Goal: Information Seeking & Learning: Understand process/instructions

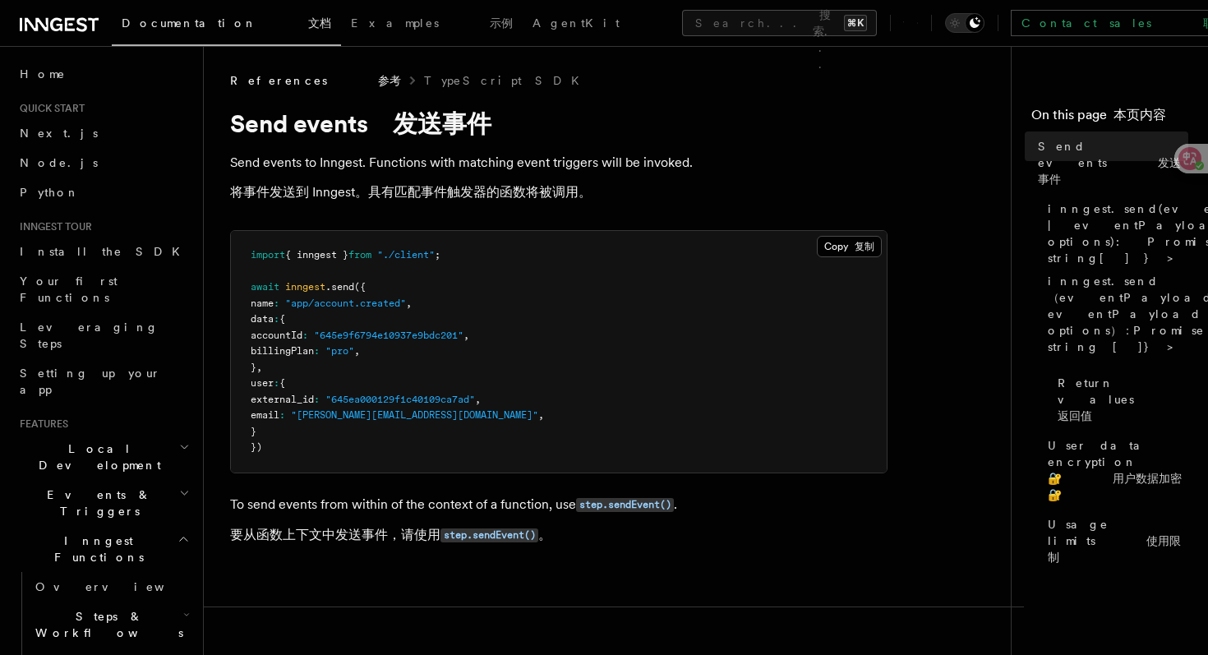
scroll to position [570, 0]
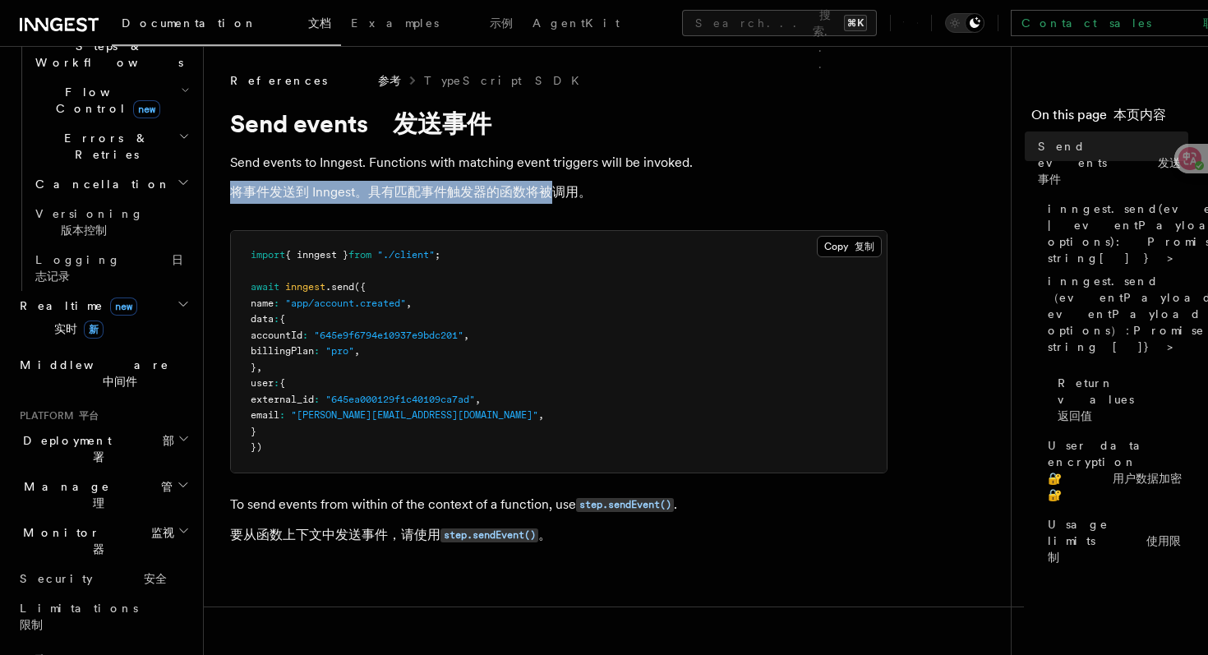
drag, startPoint x: 428, startPoint y: 177, endPoint x: 550, endPoint y: 189, distance: 122.2
click at [550, 189] on p "Send events to Inngest. Functions with matching event triggers will be invoked.…" at bounding box center [558, 180] width 657 height 59
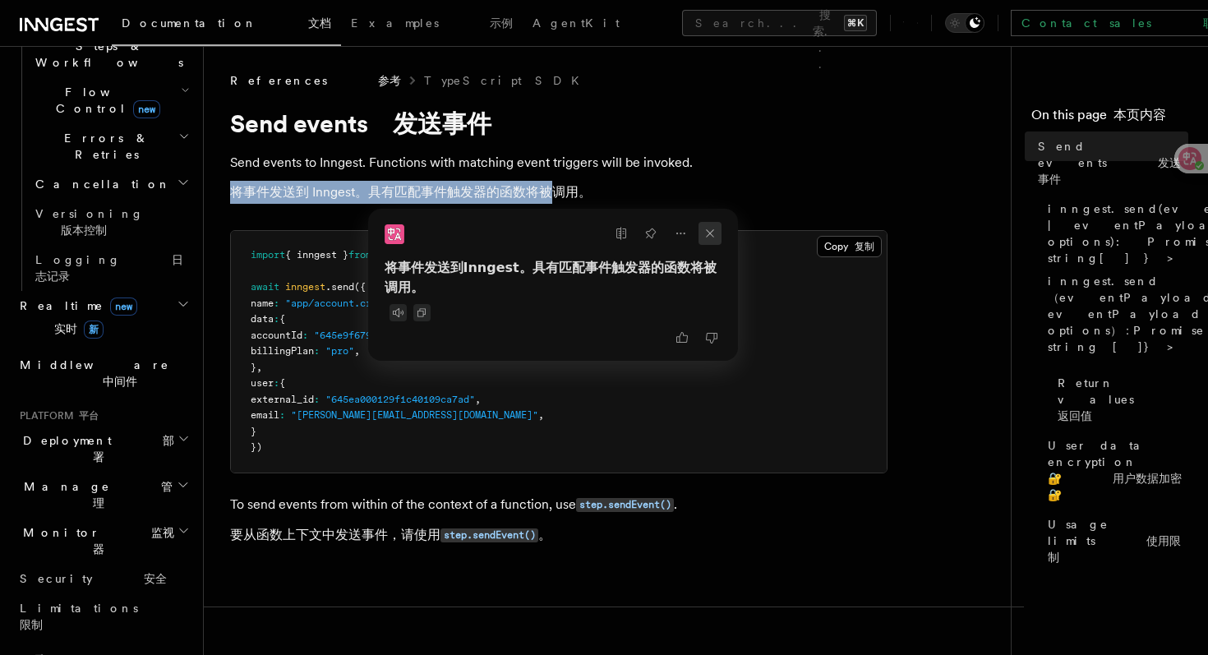
click at [712, 231] on icon at bounding box center [709, 233] width 23 height 23
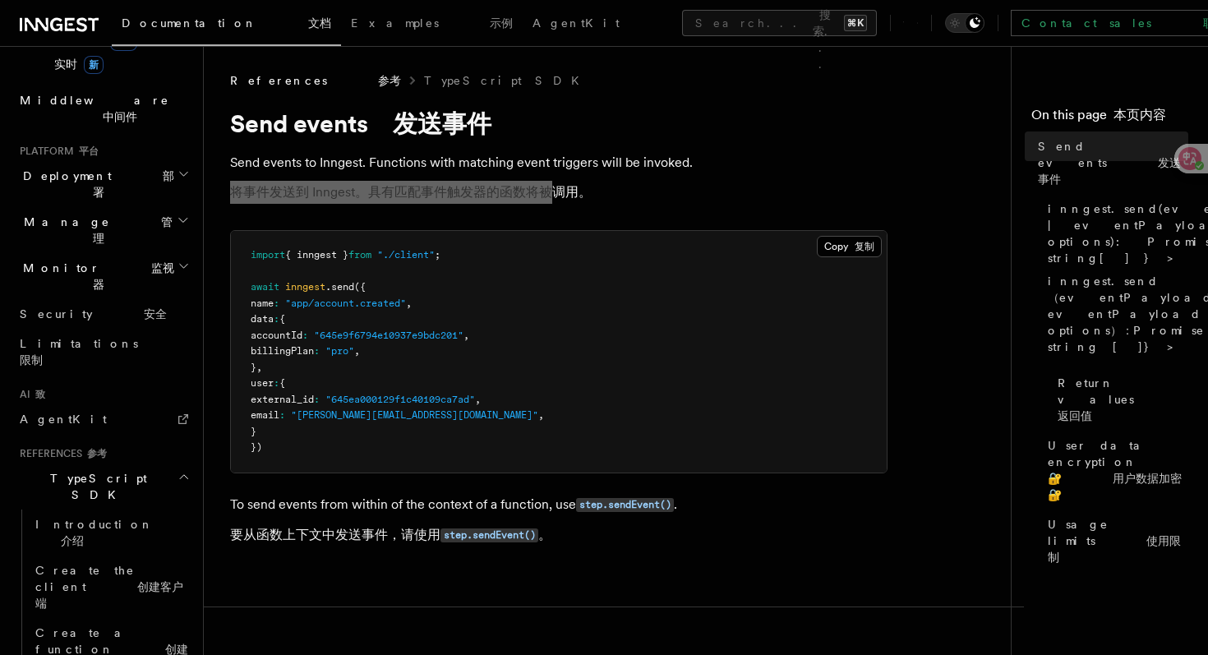
scroll to position [837, 0]
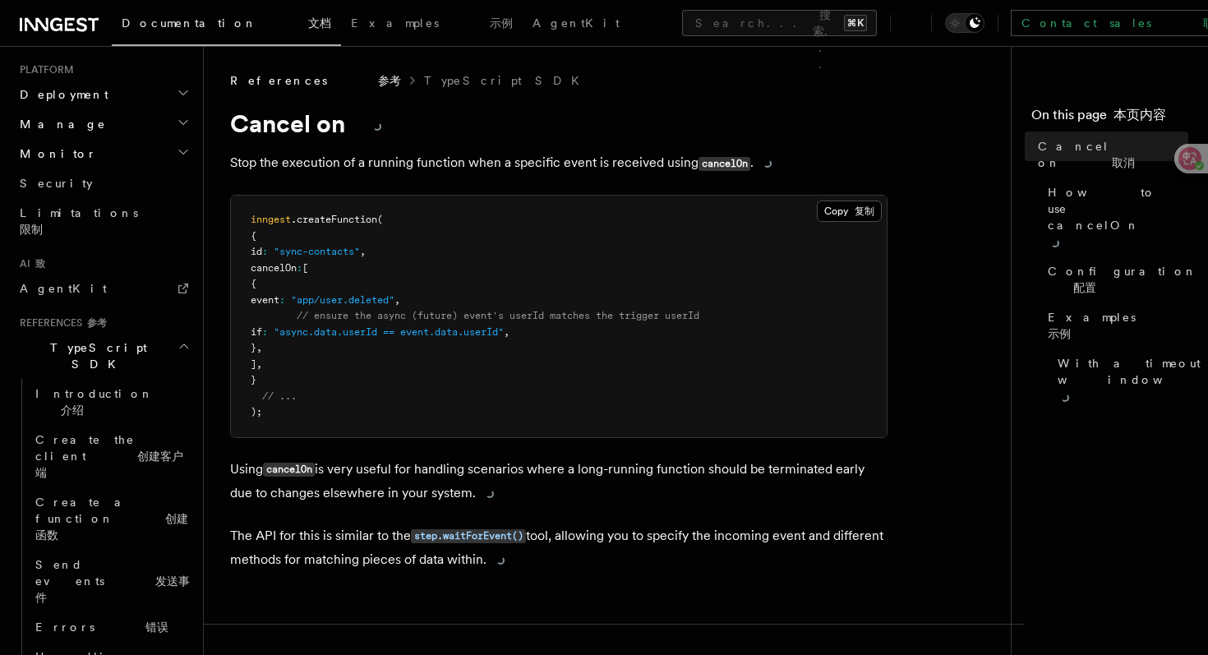
drag, startPoint x: 422, startPoint y: 386, endPoint x: 411, endPoint y: 368, distance: 21.0
click at [412, 369] on pre "inngest .createFunction ( { id : "sync-contacts" , cancelOn : [ { event : "app/…" at bounding box center [559, 317] width 656 height 242
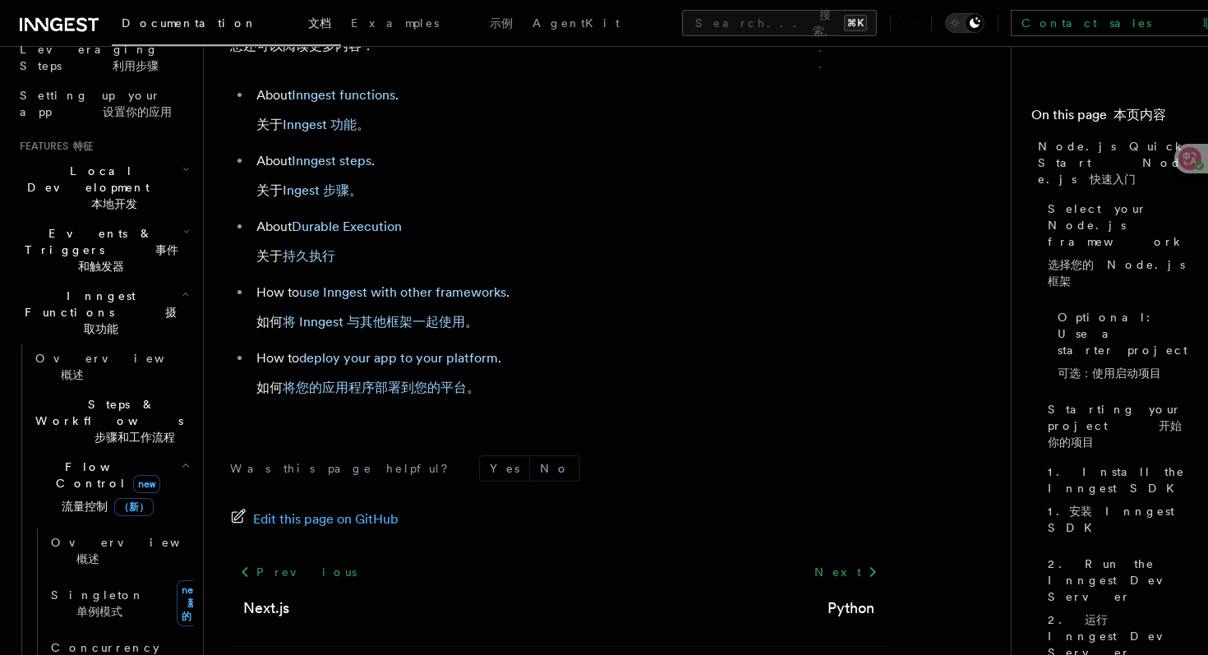
scroll to position [329, 0]
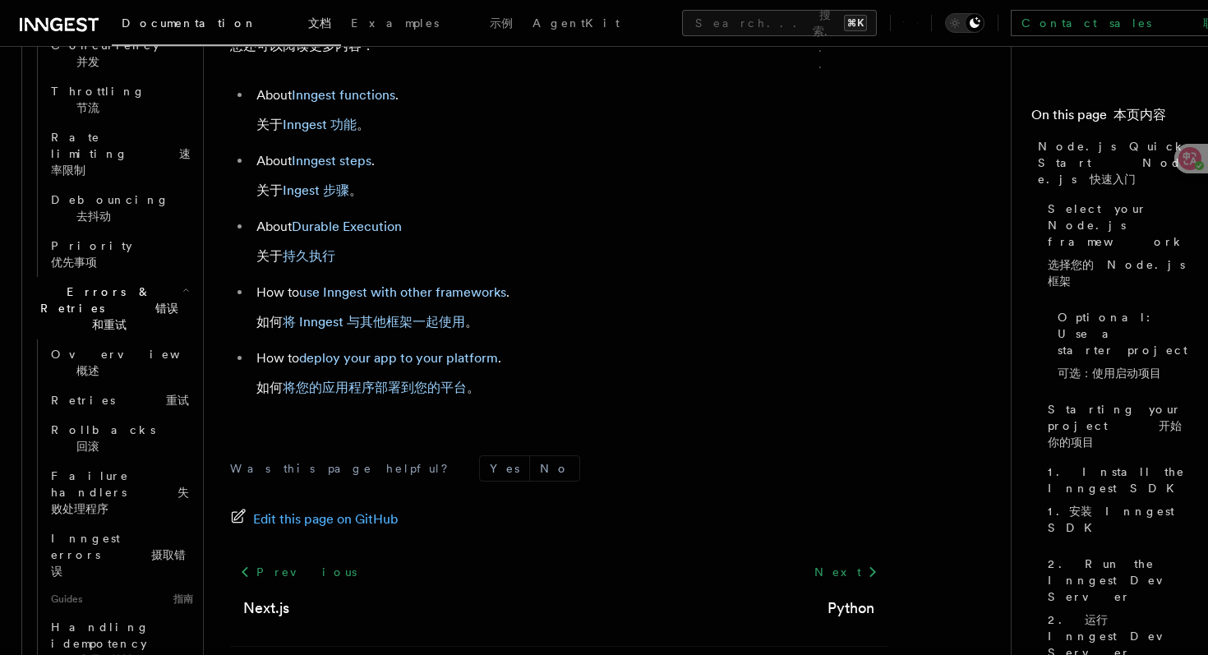
scroll to position [934, 0]
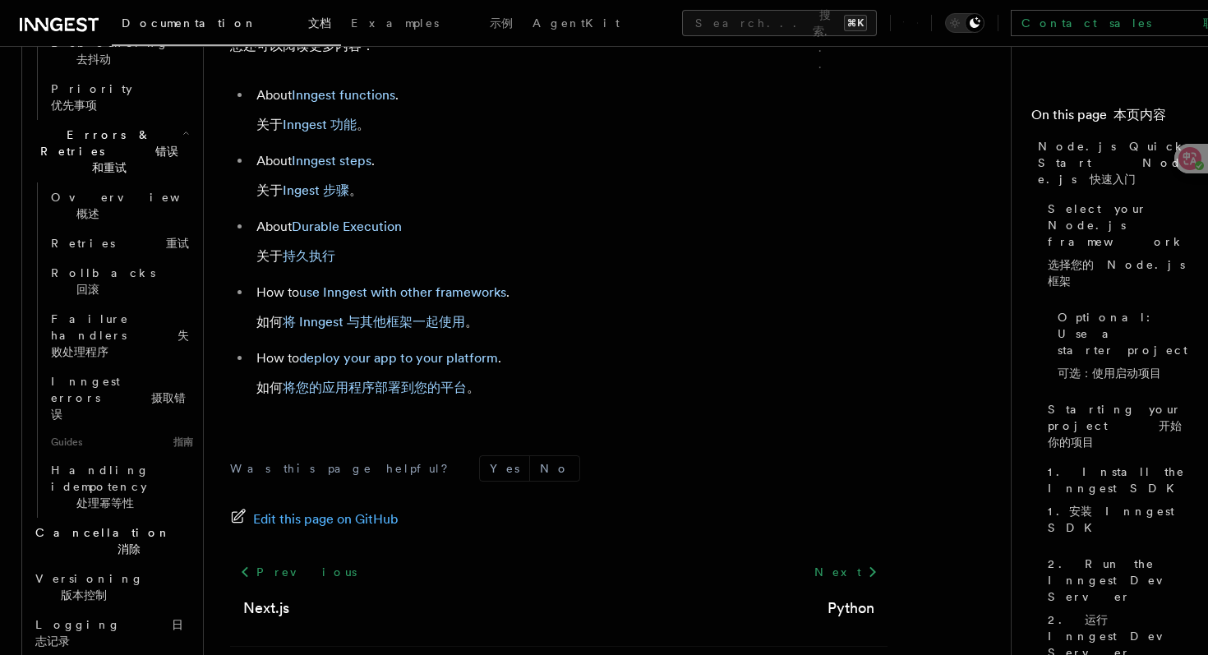
scroll to position [1089, 0]
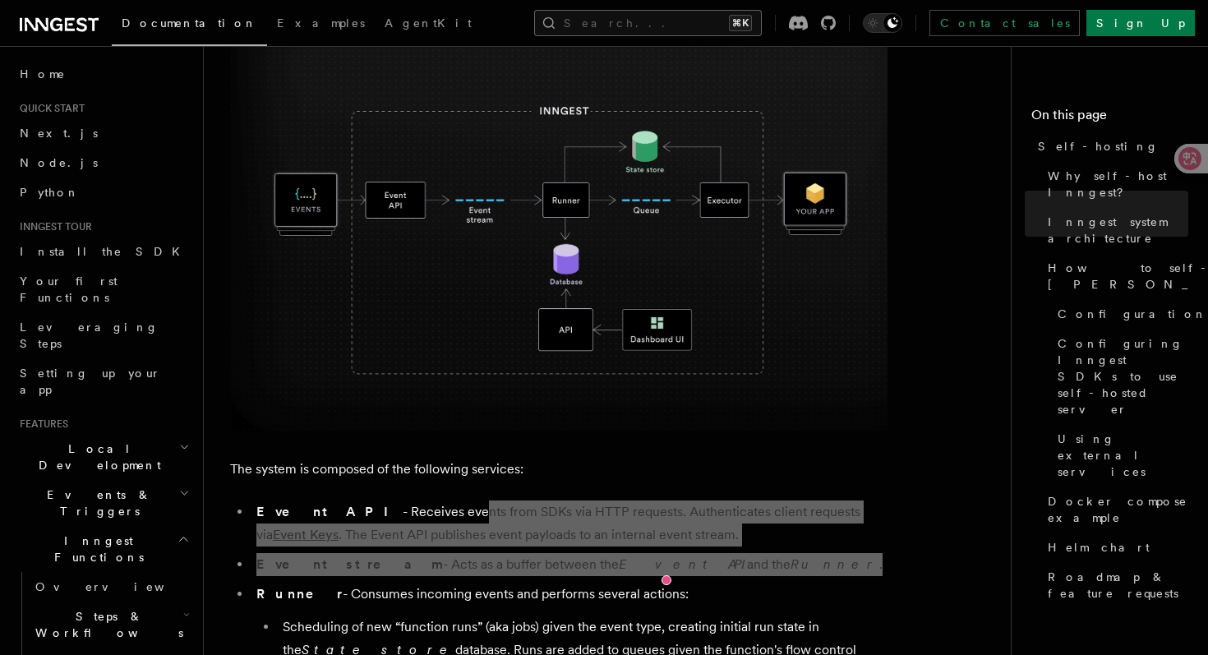
scroll to position [558, 0]
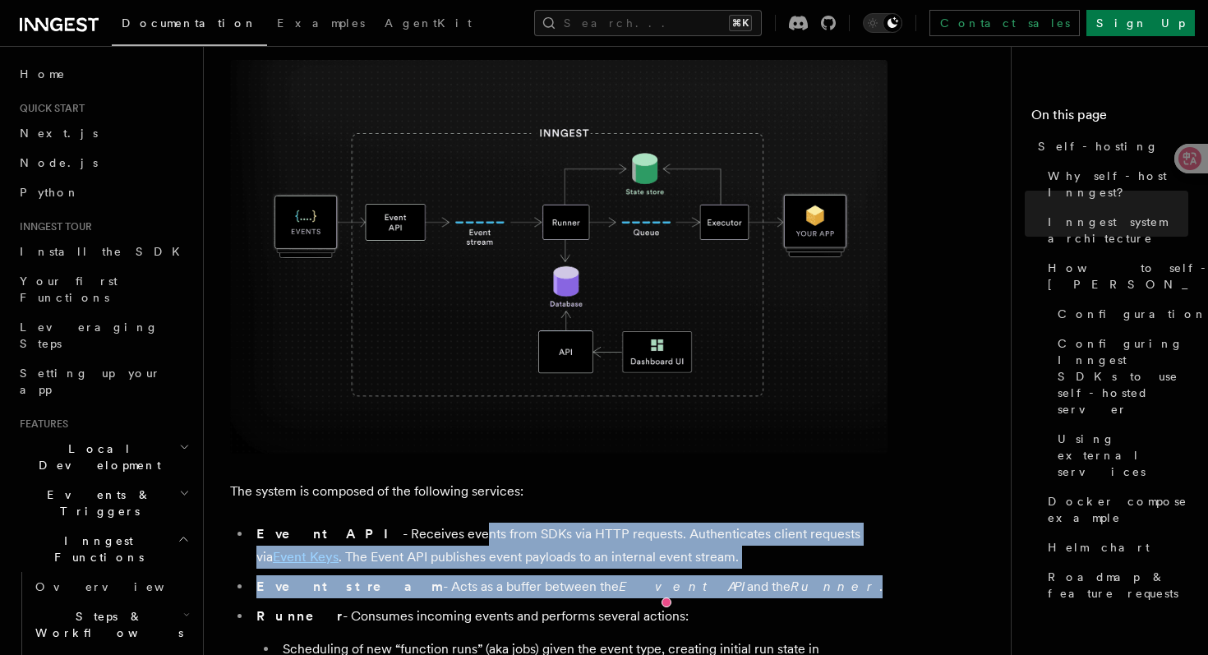
click at [643, 177] on img at bounding box center [558, 257] width 657 height 394
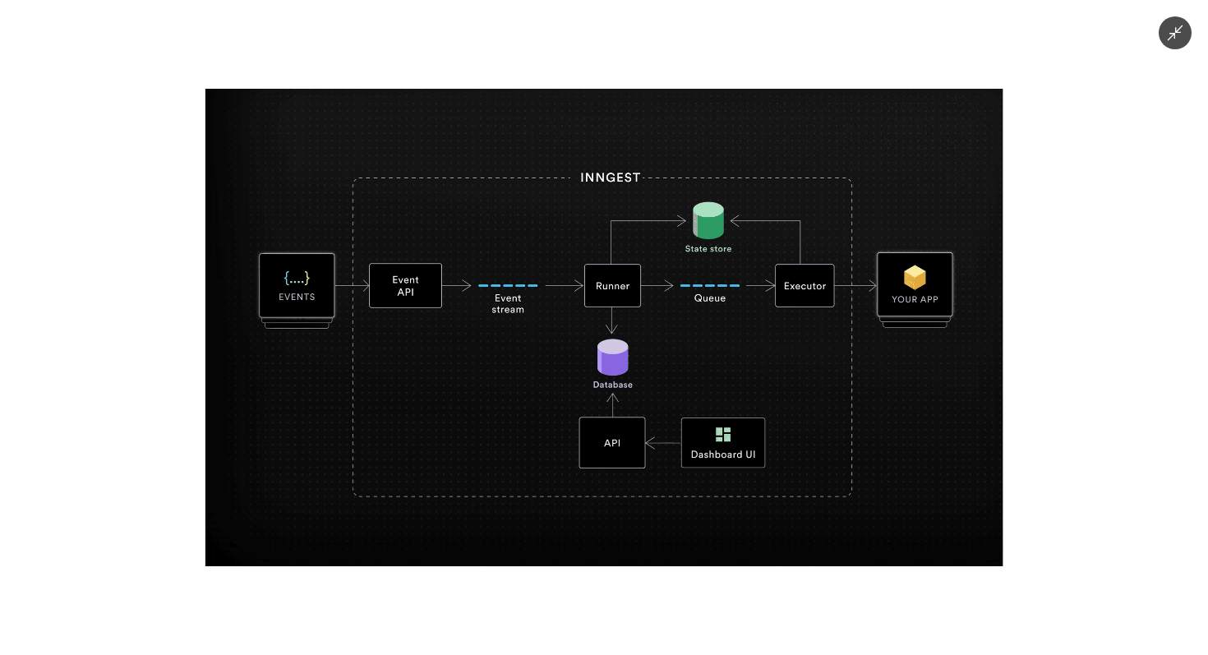
click at [1169, 32] on icon "Minimize image" at bounding box center [1175, 33] width 18 height 18
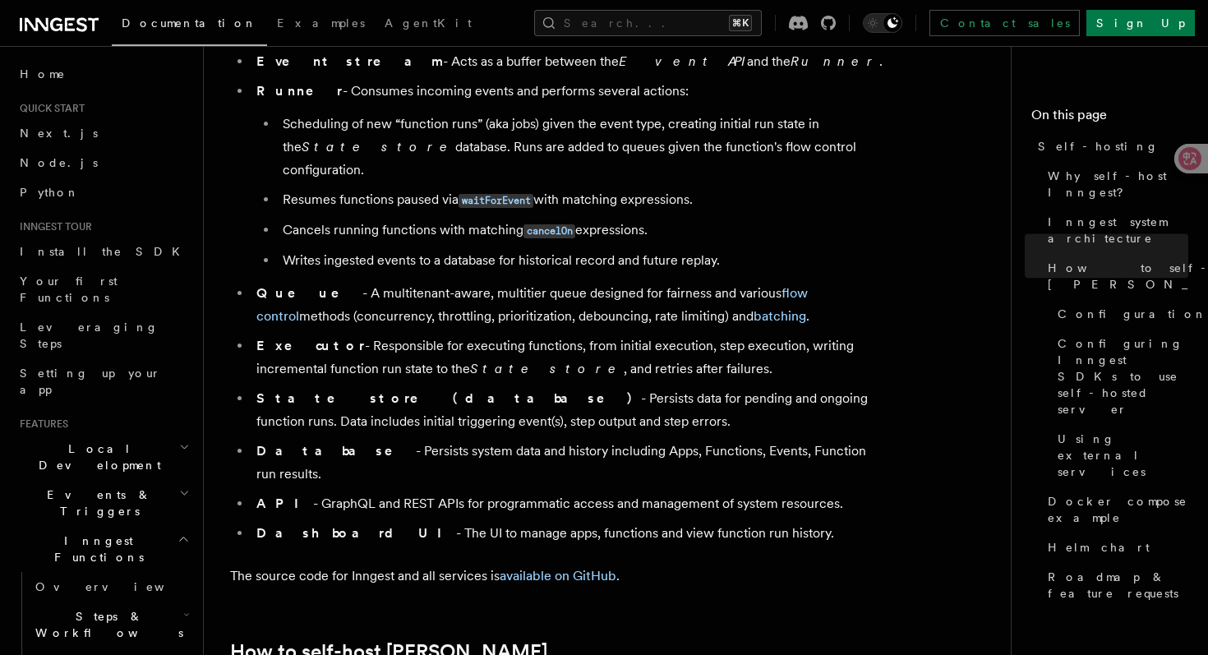
scroll to position [411, 0]
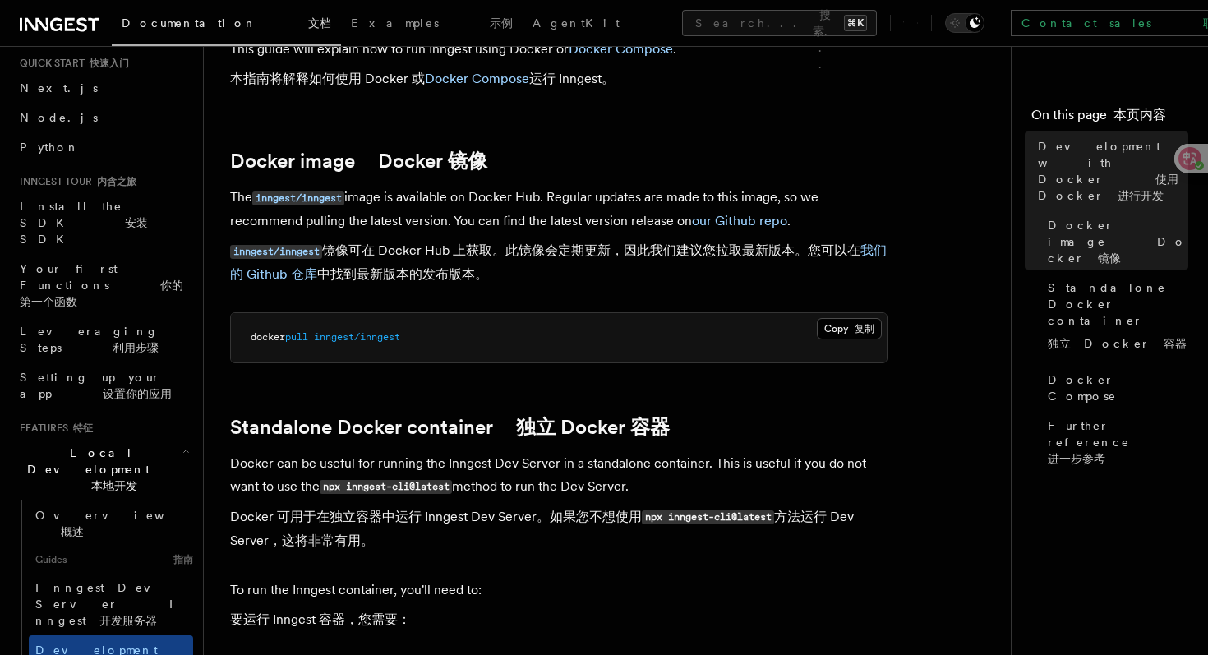
scroll to position [237, 0]
click at [378, 343] on span "inngest/inngest" at bounding box center [357, 338] width 86 height 12
copy article "docker pull inngest/inngest"
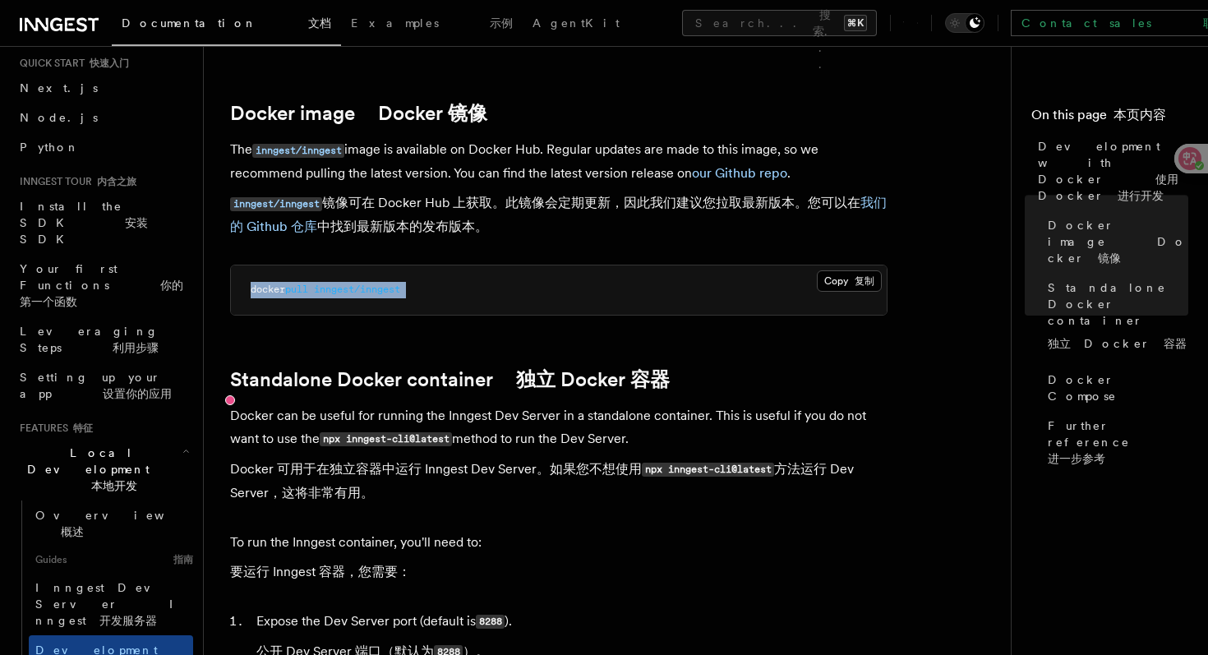
scroll to position [270, 0]
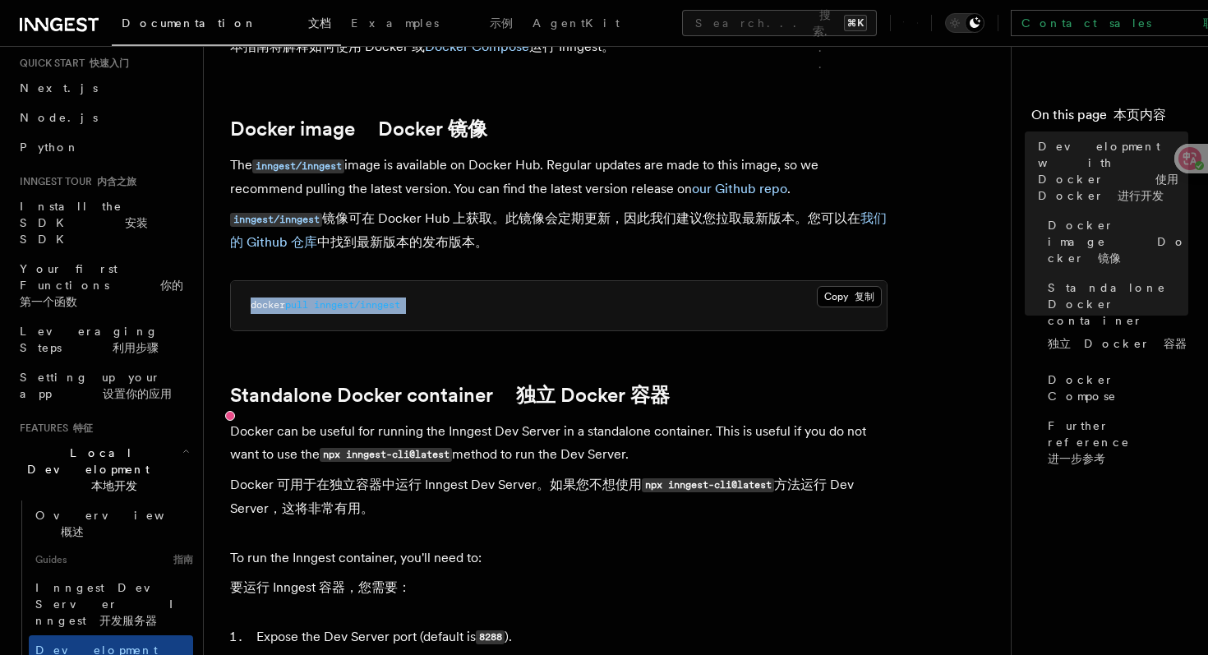
click at [690, 313] on pre "docker pull inngest/inngest" at bounding box center [559, 305] width 656 height 49
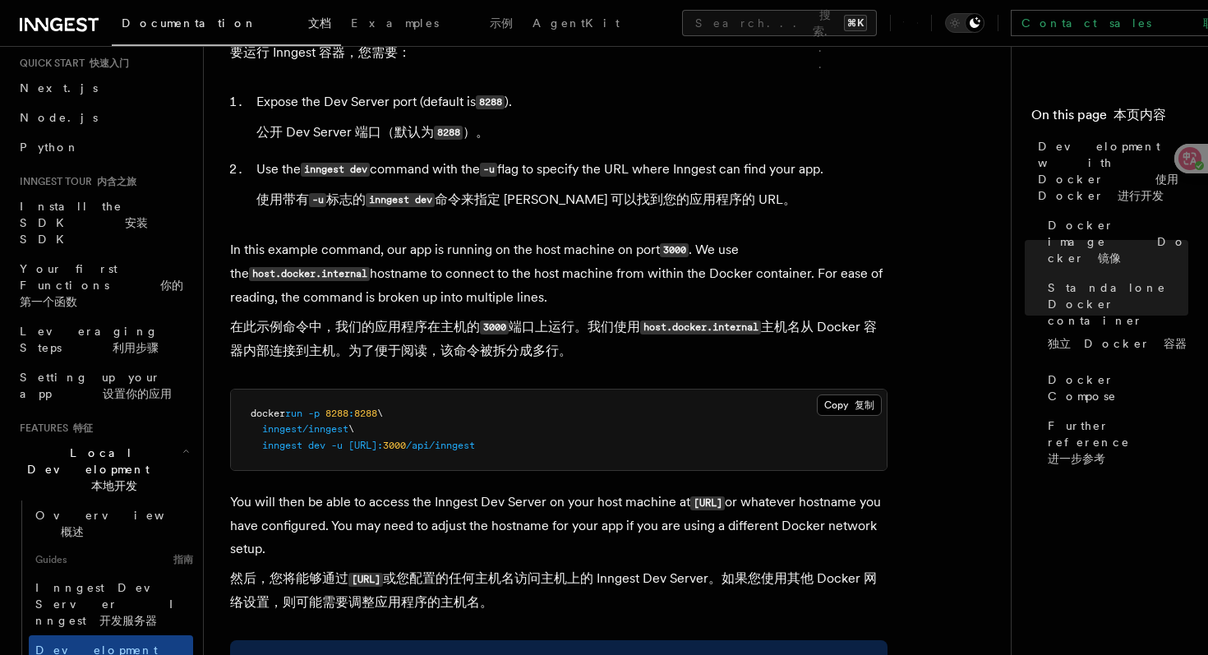
scroll to position [850, 0]
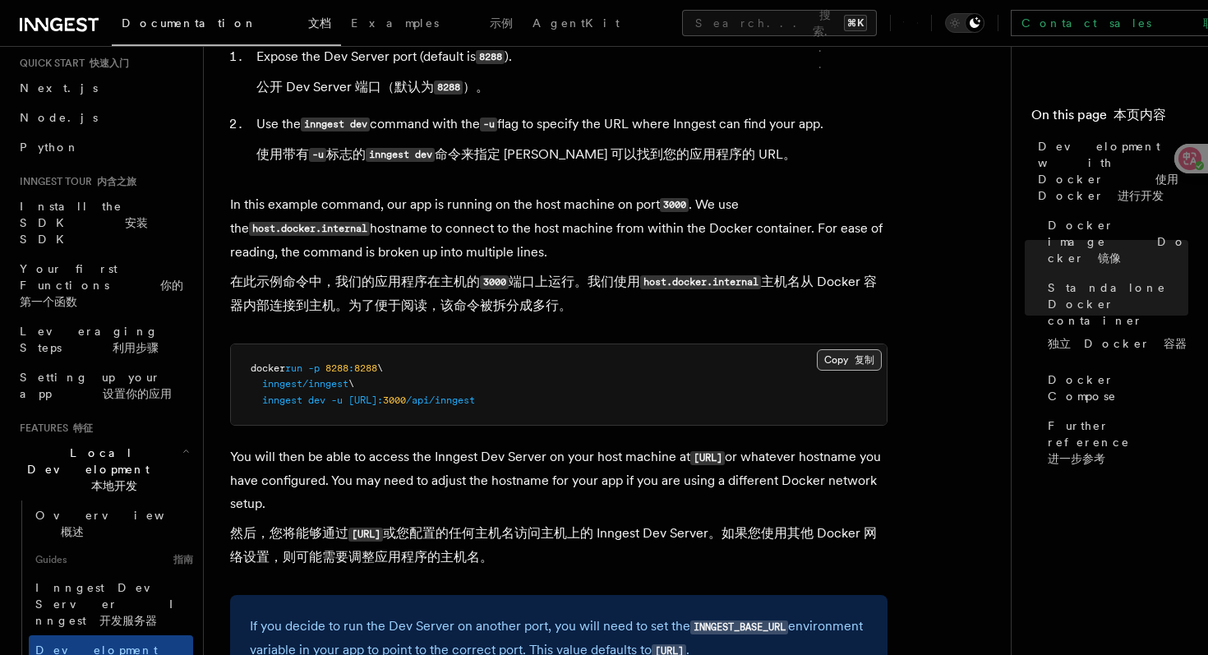
click at [830, 363] on button "Copy 复制 Copied 已复制" at bounding box center [849, 359] width 65 height 21
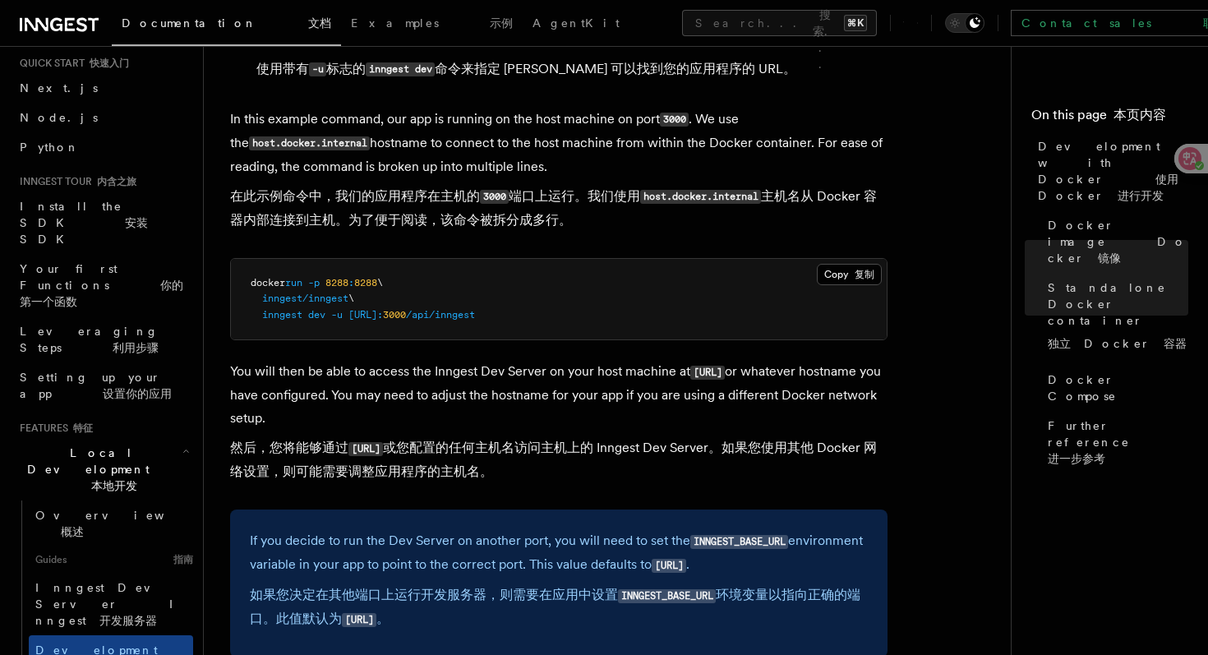
scroll to position [940, 0]
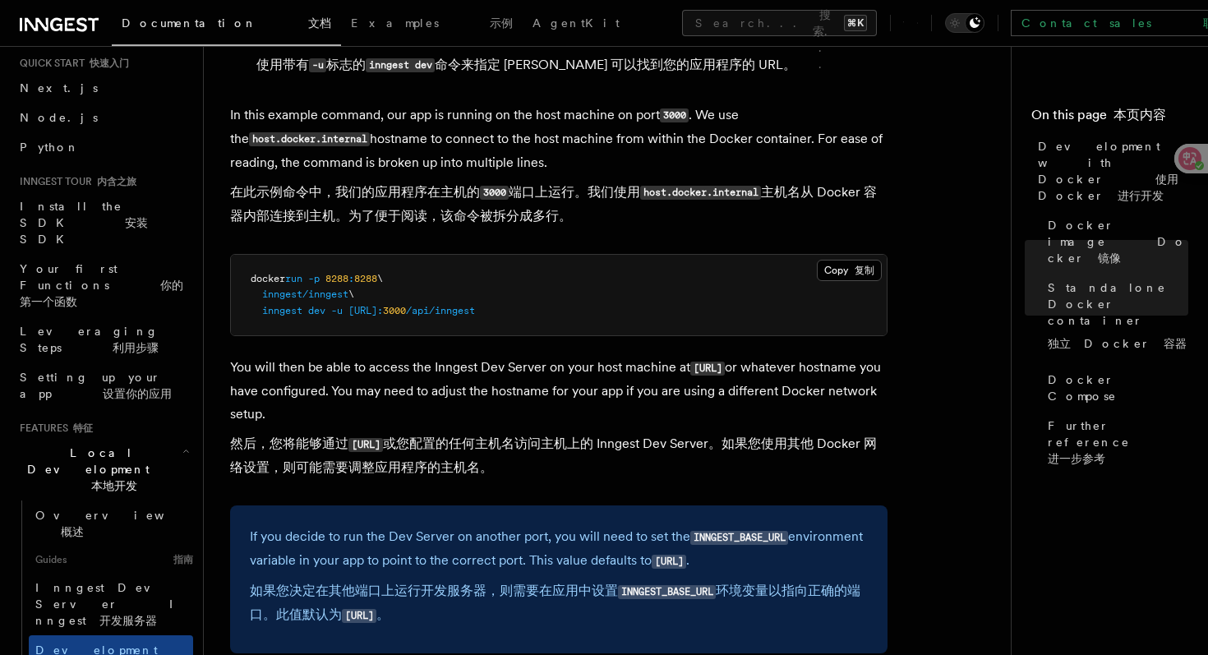
click at [383, 316] on span "http://host.docker.internal:" at bounding box center [365, 311] width 35 height 12
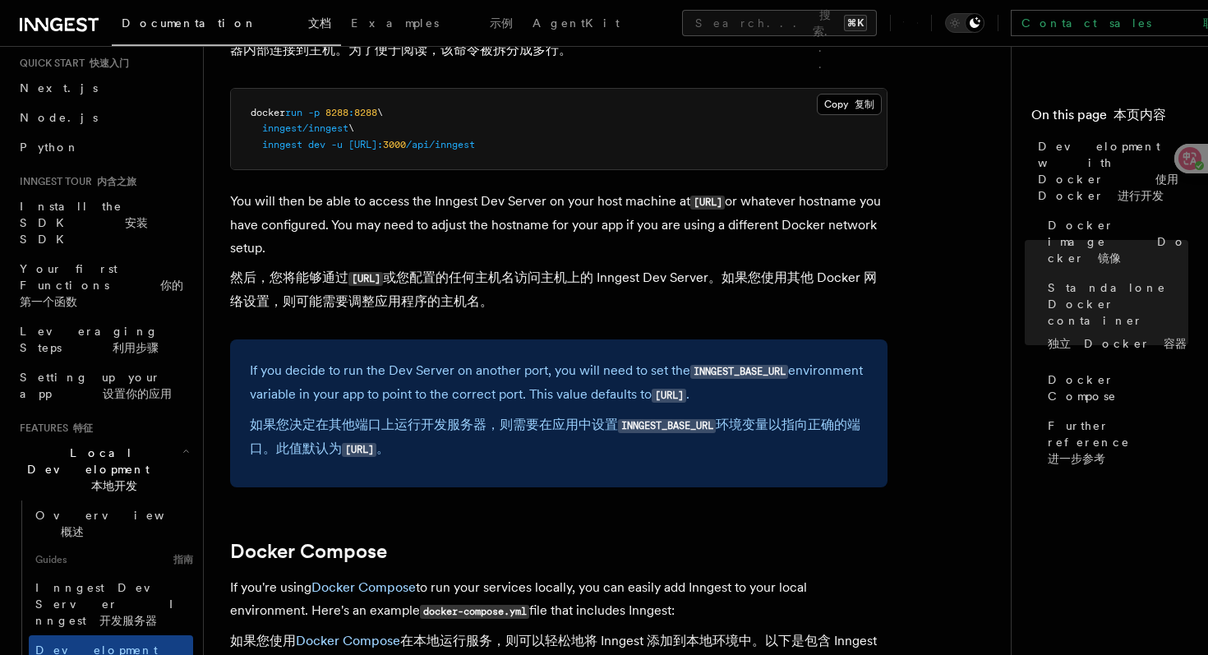
scroll to position [1101, 0]
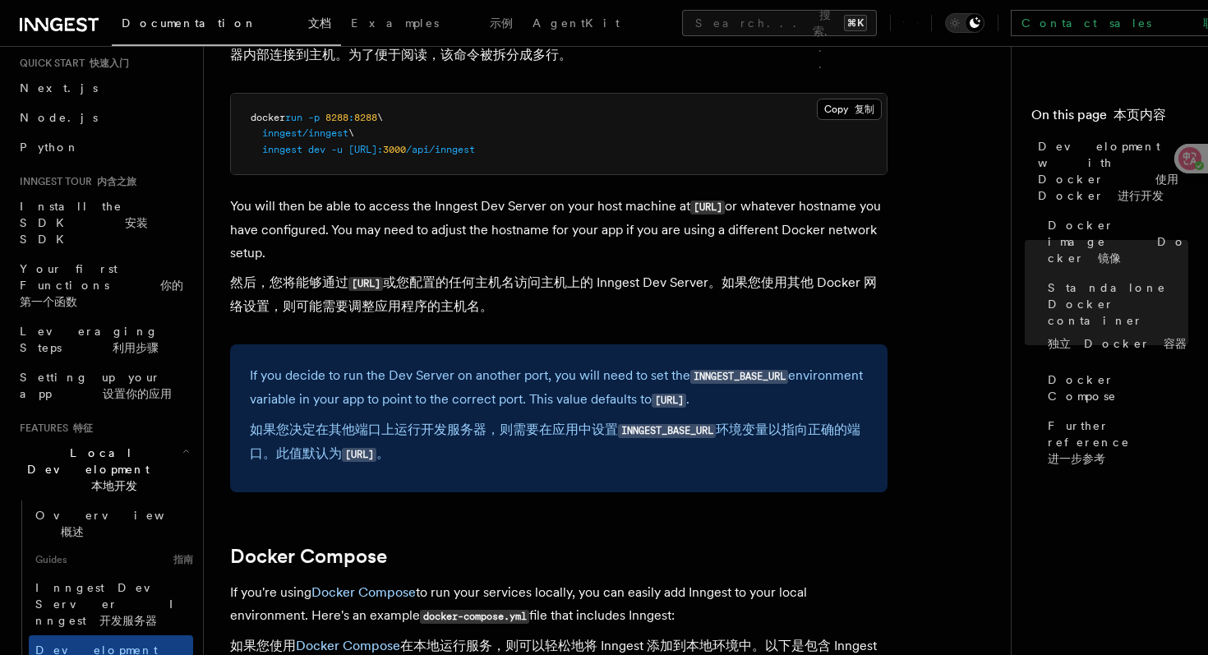
drag, startPoint x: 483, startPoint y: 288, endPoint x: 353, endPoint y: 288, distance: 129.8
click at [353, 288] on font "然后，您将能够通过 http://localhost:8288 或您配置的任何主机名访问主机上的 Inngest Dev Server。如果您使用其他 Doc…" at bounding box center [553, 293] width 647 height 39
copy code "[URL]"
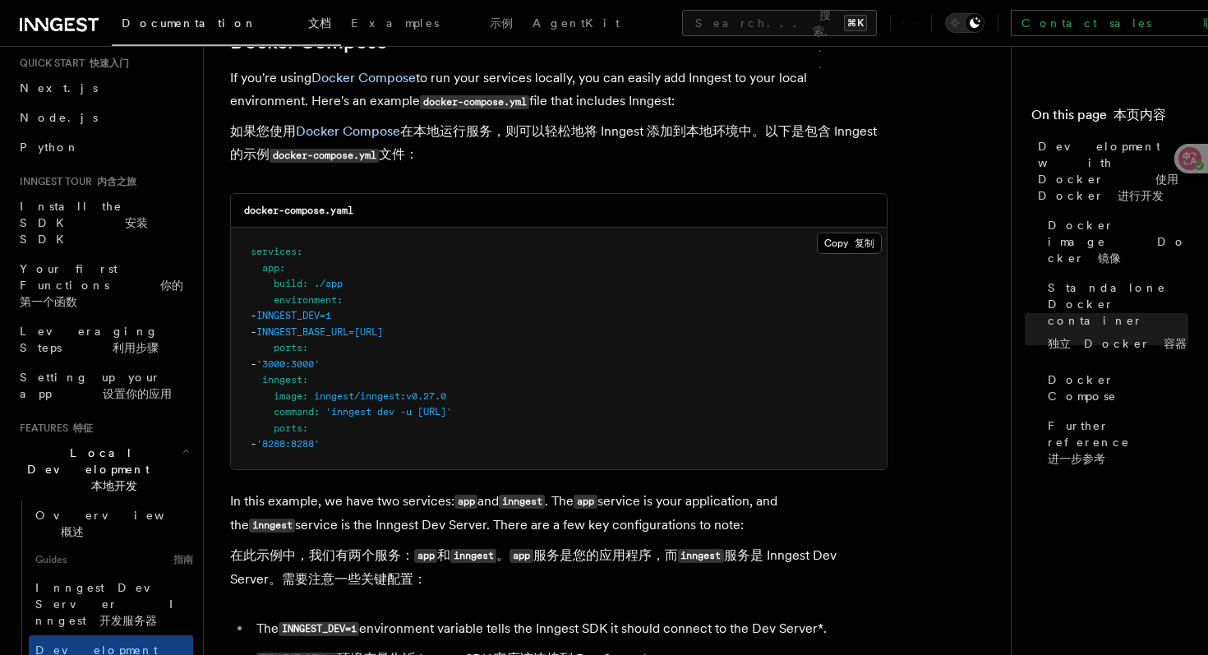
scroll to position [1616, 0]
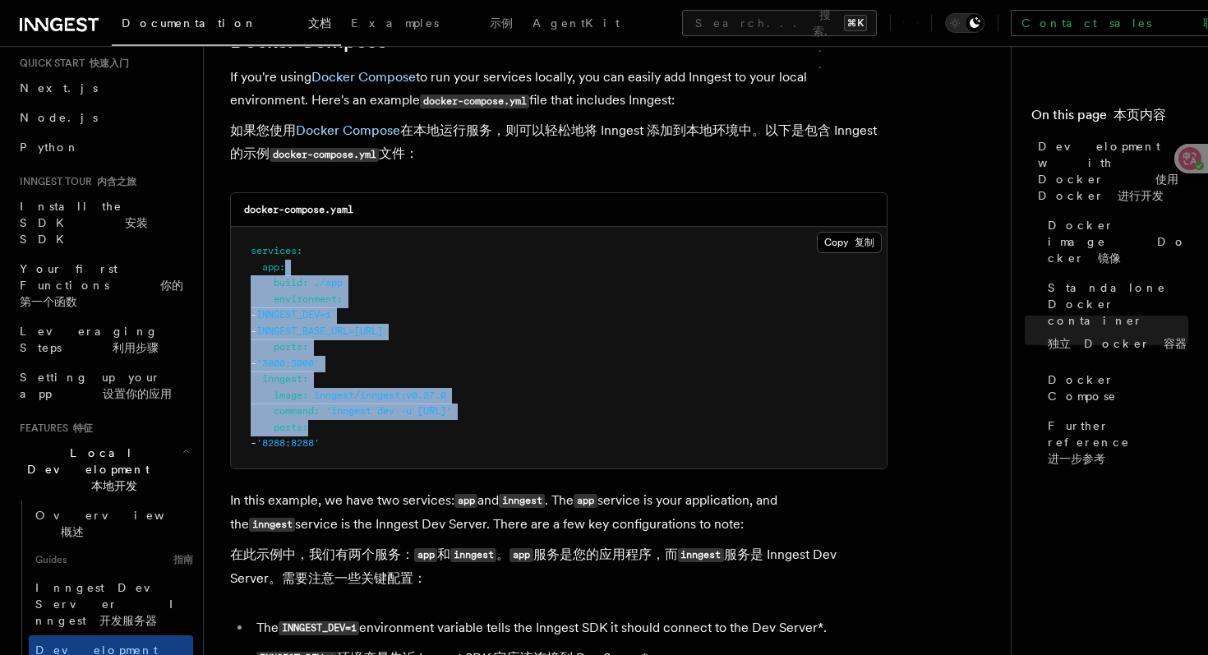
drag, startPoint x: 381, startPoint y: 442, endPoint x: 385, endPoint y: 274, distance: 168.5
click at [385, 274] on pre "services : app : build : ./app environment : - INNGEST_DEV=1 - INNGEST_BASE_URL…" at bounding box center [559, 348] width 656 height 242
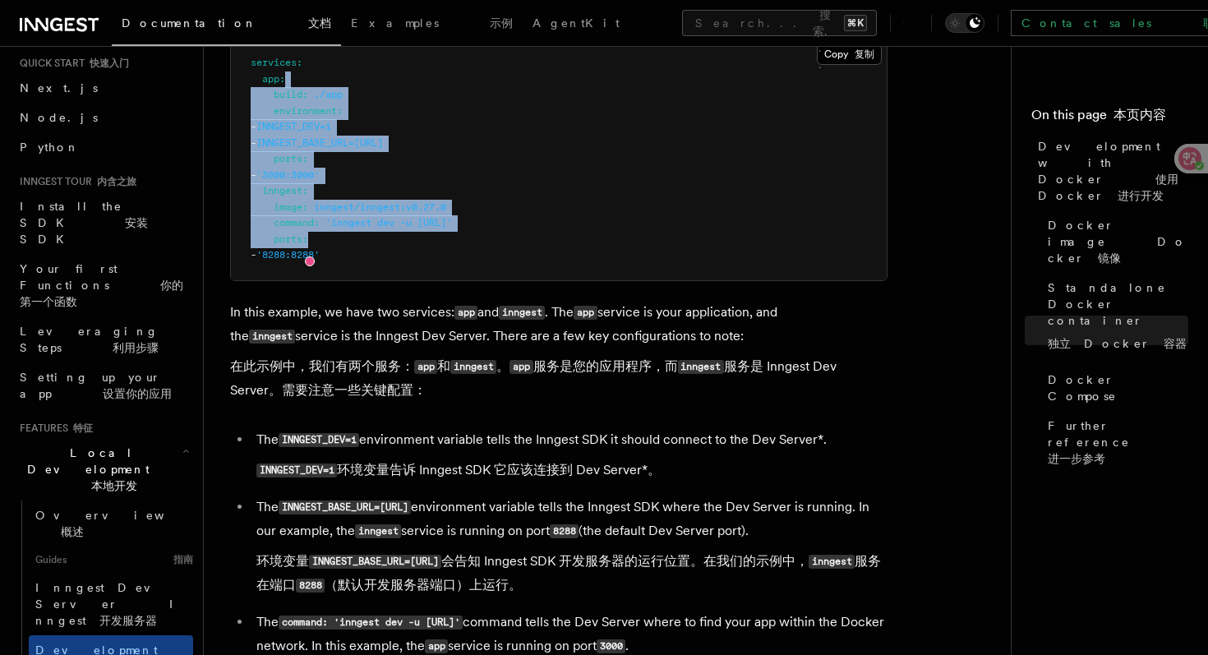
scroll to position [1710, 0]
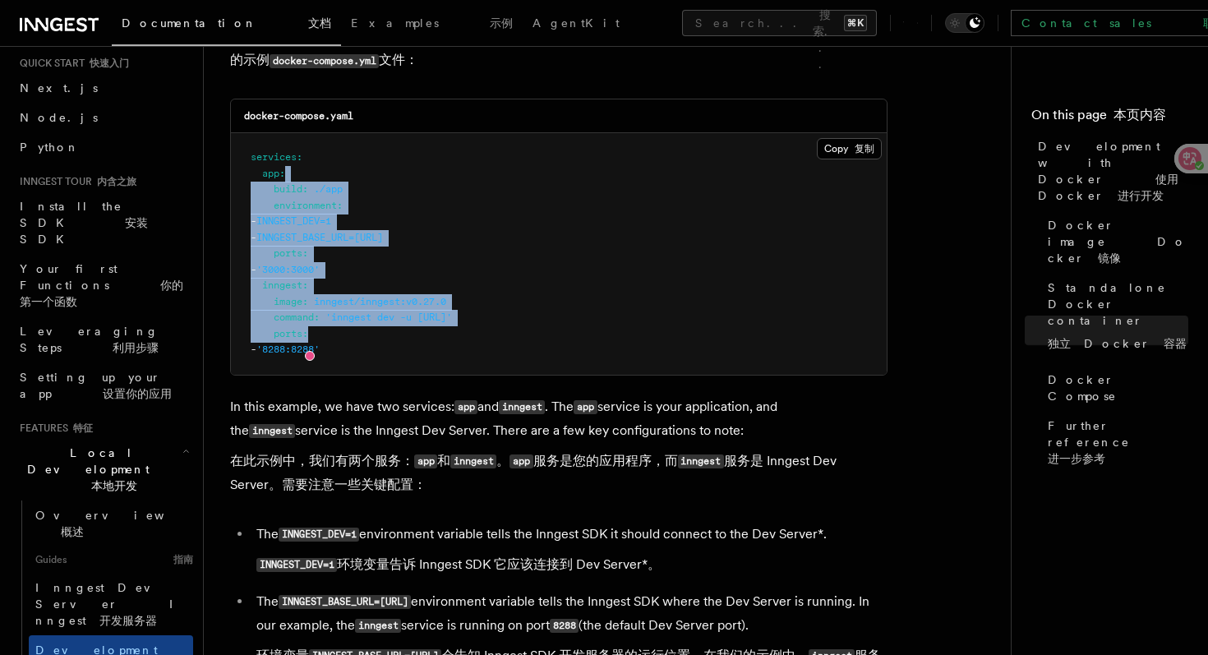
click at [383, 243] on span "INNGEST_BASE_URL=http://inngest:8288" at bounding box center [319, 238] width 127 height 12
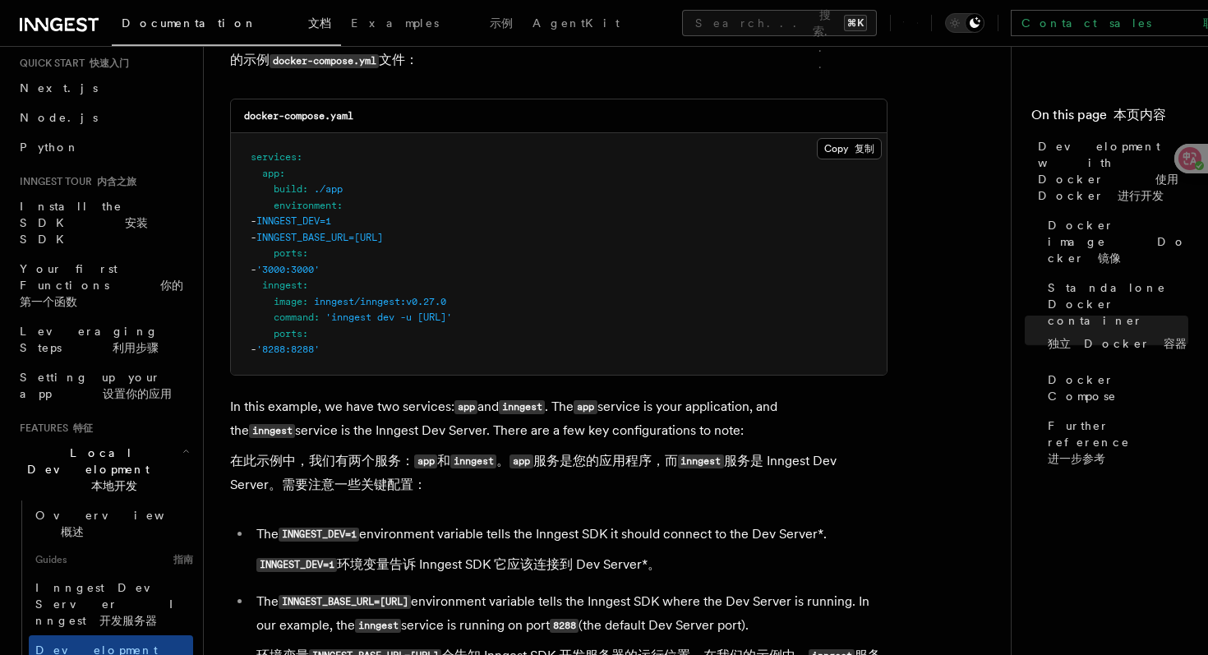
drag, startPoint x: 332, startPoint y: 247, endPoint x: 463, endPoint y: 239, distance: 130.9
click at [383, 240] on span "INNGEST_BASE_URL=http://inngest:8288" at bounding box center [319, 238] width 127 height 12
click at [326, 227] on span "INNGEST_DEV=1" at bounding box center [293, 221] width 75 height 12
click at [383, 242] on span "INNGEST_BASE_URL=http://inngest:8288" at bounding box center [319, 238] width 127 height 12
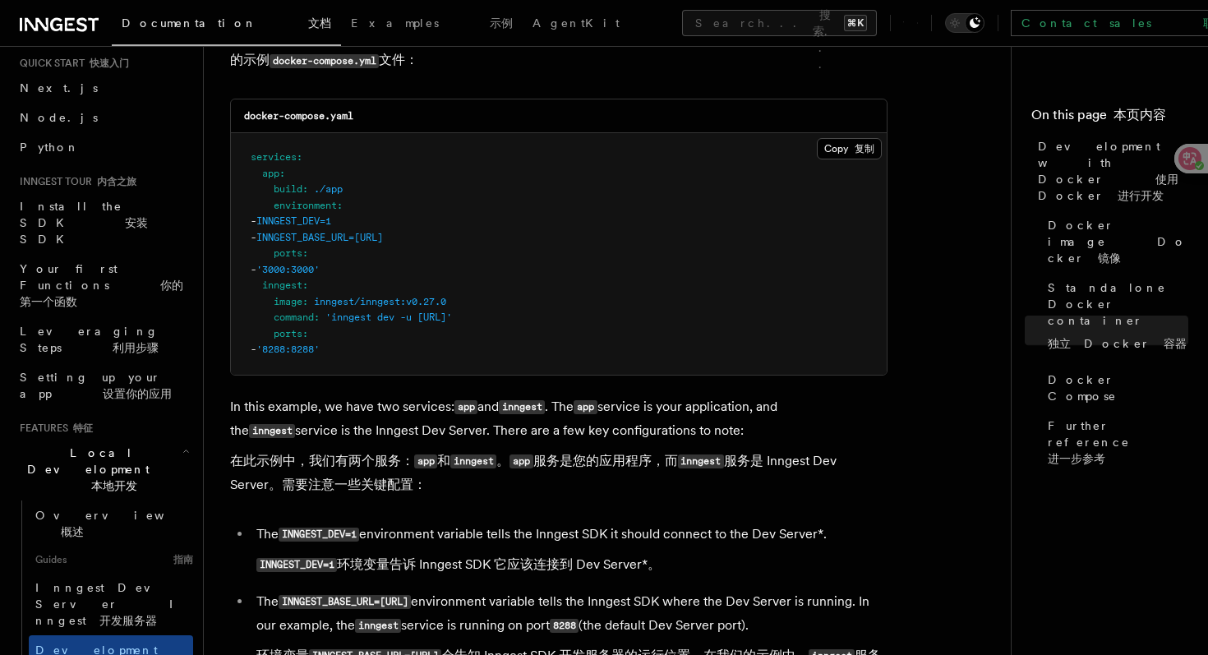
click at [383, 242] on span "INNGEST_BASE_URL=http://inngest:8288" at bounding box center [319, 238] width 127 height 12
click at [383, 243] on span "INNGEST_BASE_URL=http://inngest:8288" at bounding box center [319, 238] width 127 height 12
click at [362, 243] on span "INNGEST_BASE_URL=http://inngest:8288" at bounding box center [319, 238] width 127 height 12
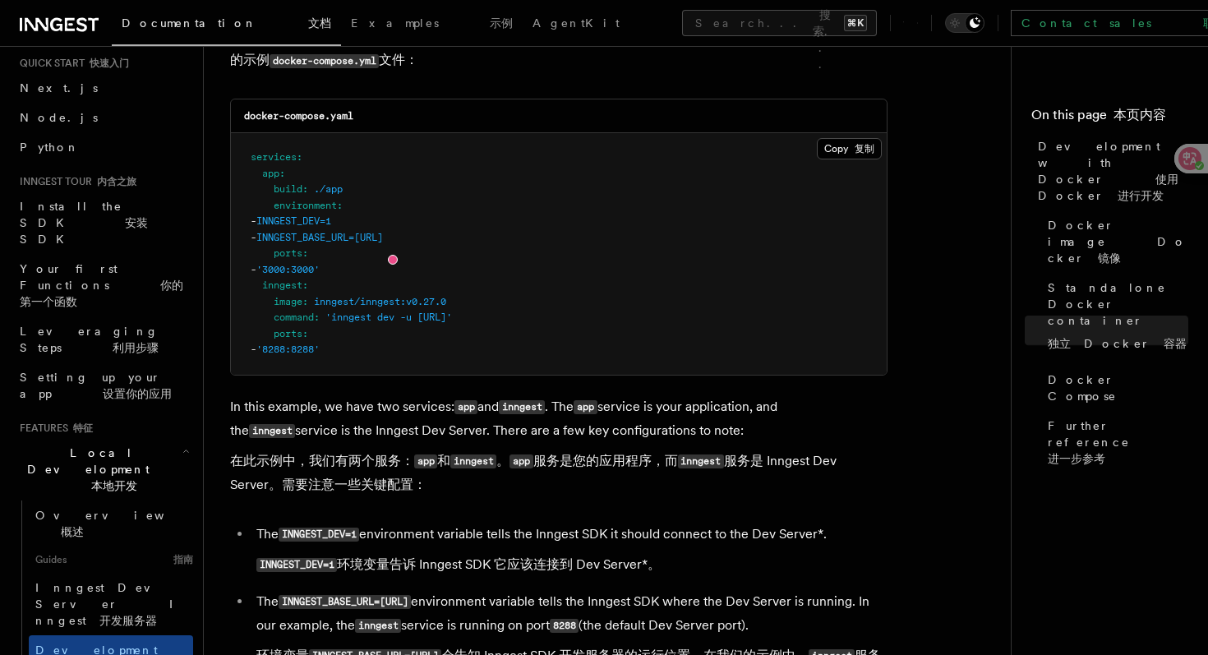
click at [471, 225] on pre "services : app : build : ./app environment : - INNGEST_DEV=1 - INNGEST_BASE_URL…" at bounding box center [559, 254] width 656 height 242
click at [383, 239] on span "INNGEST_BASE_URL=http://inngest:8288" at bounding box center [319, 238] width 127 height 12
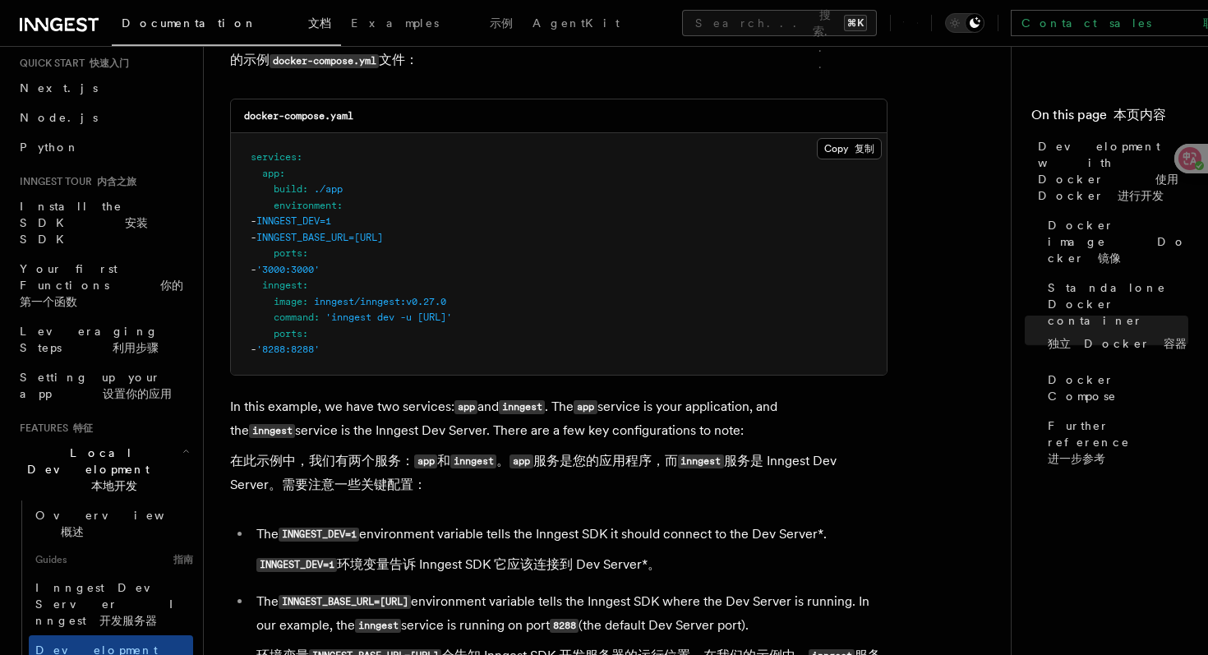
click at [383, 239] on span "INNGEST_BASE_URL=http://inngest:8288" at bounding box center [319, 238] width 127 height 12
click at [320, 275] on span "'3000:3000'" at bounding box center [287, 270] width 63 height 12
click at [315, 283] on pre "services : app : build : ./app environment : - INNGEST_DEV=1 - INNGEST_BASE_URL…" at bounding box center [559, 254] width 656 height 242
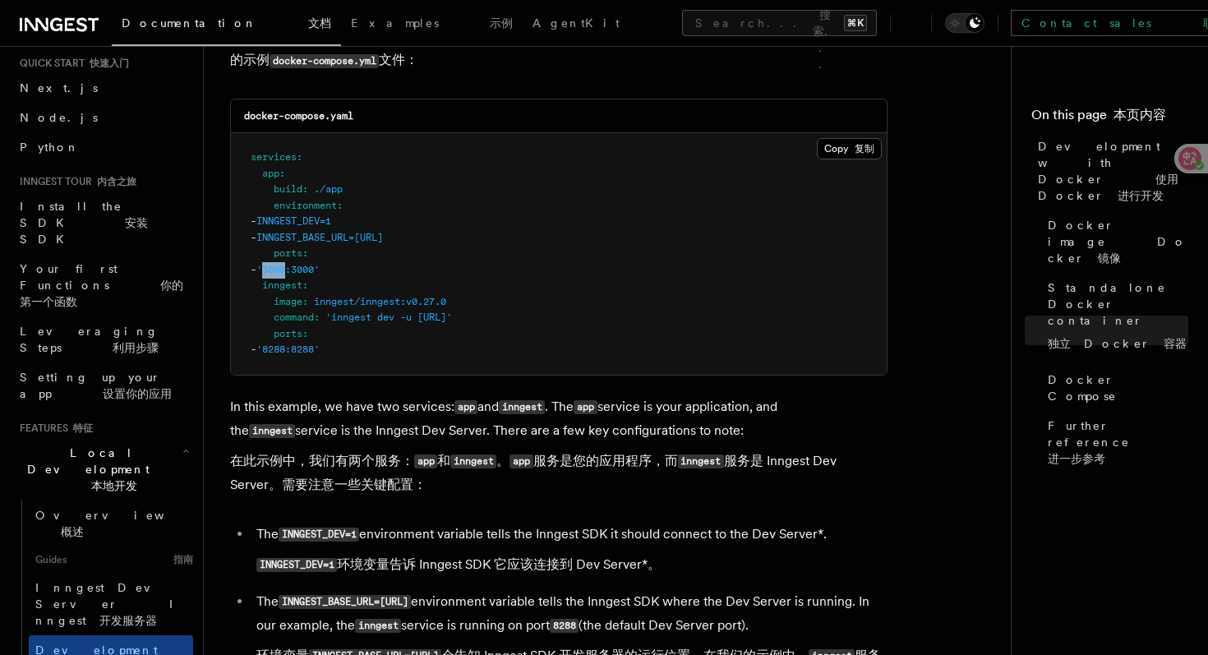
click at [315, 283] on pre "services : app : build : ./app environment : - INNGEST_DEV=1 - INNGEST_BASE_URL…" at bounding box center [559, 254] width 656 height 242
click at [339, 307] on span "inngest/inngest:v0.27.0" at bounding box center [380, 302] width 132 height 12
click at [381, 307] on span "inngest/inngest:v0.27.0" at bounding box center [380, 302] width 132 height 12
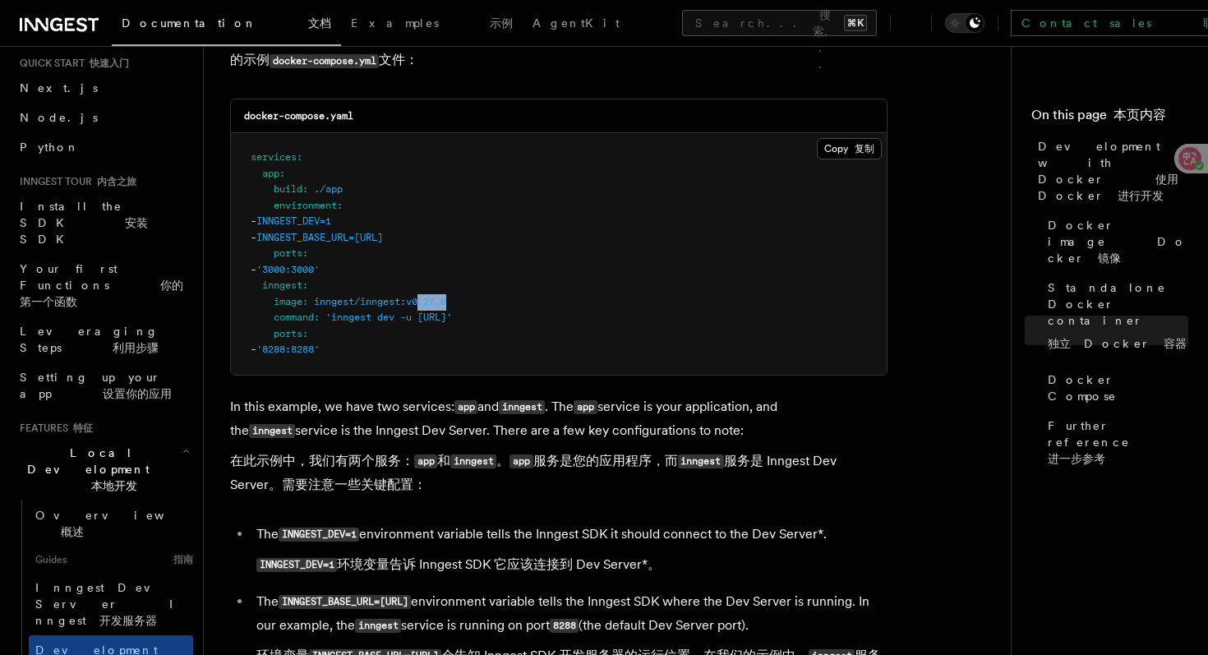
drag, startPoint x: 423, startPoint y: 309, endPoint x: 475, endPoint y: 306, distance: 51.9
click at [477, 306] on pre "services : app : build : ./app environment : - INNGEST_DEV=1 - INNGEST_BASE_URL…" at bounding box center [559, 254] width 656 height 242
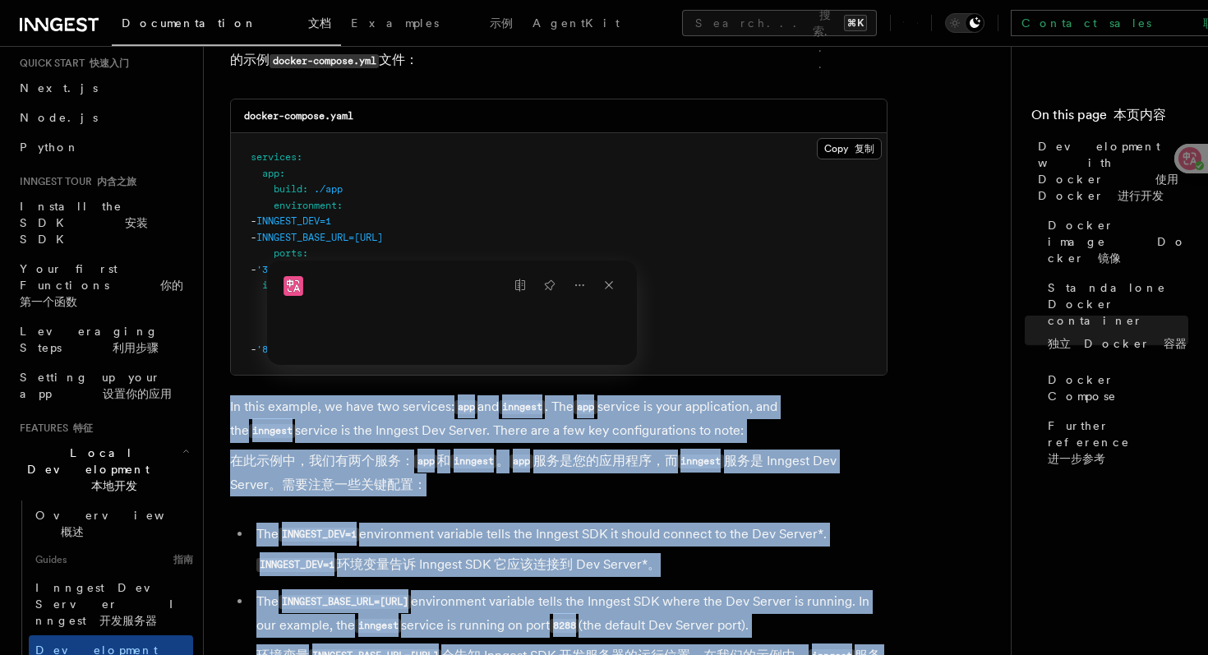
drag, startPoint x: 440, startPoint y: 328, endPoint x: 549, endPoint y: 387, distance: 123.5
click at [550, 387] on html "Documentation 文档 Examples 示例 AgentKit Search... 搜索... ⌘K Contact sales 联系销售人员 S…" at bounding box center [604, 212] width 1208 height 3844
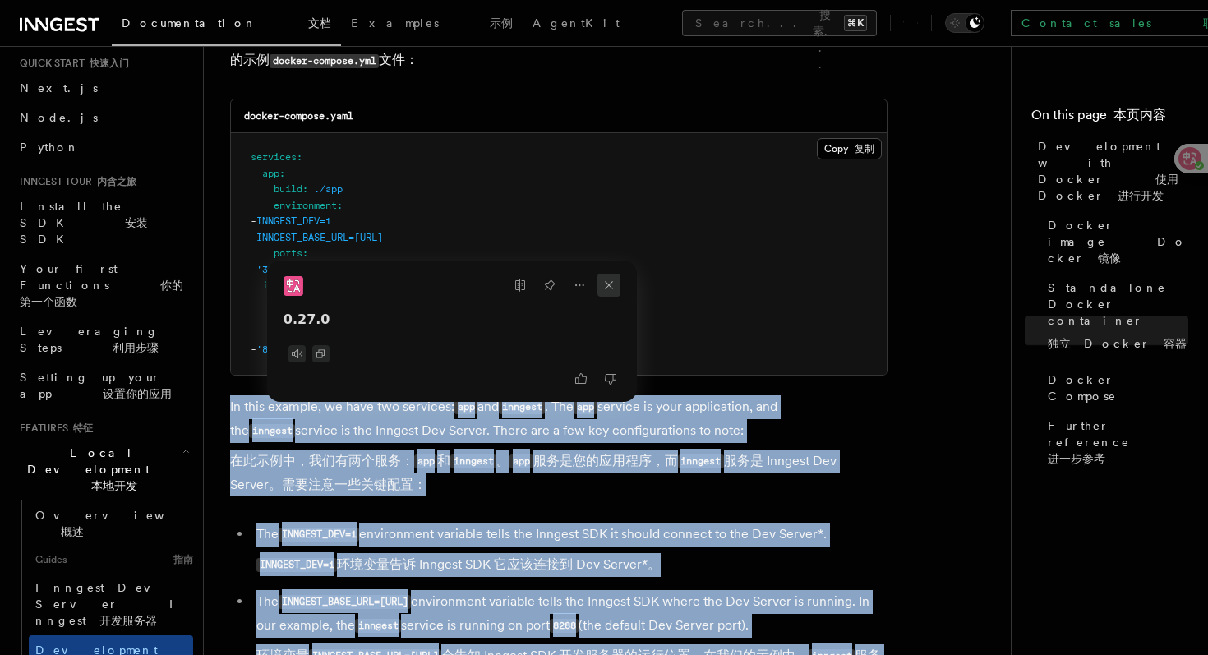
click at [608, 285] on icon at bounding box center [609, 285] width 8 height 8
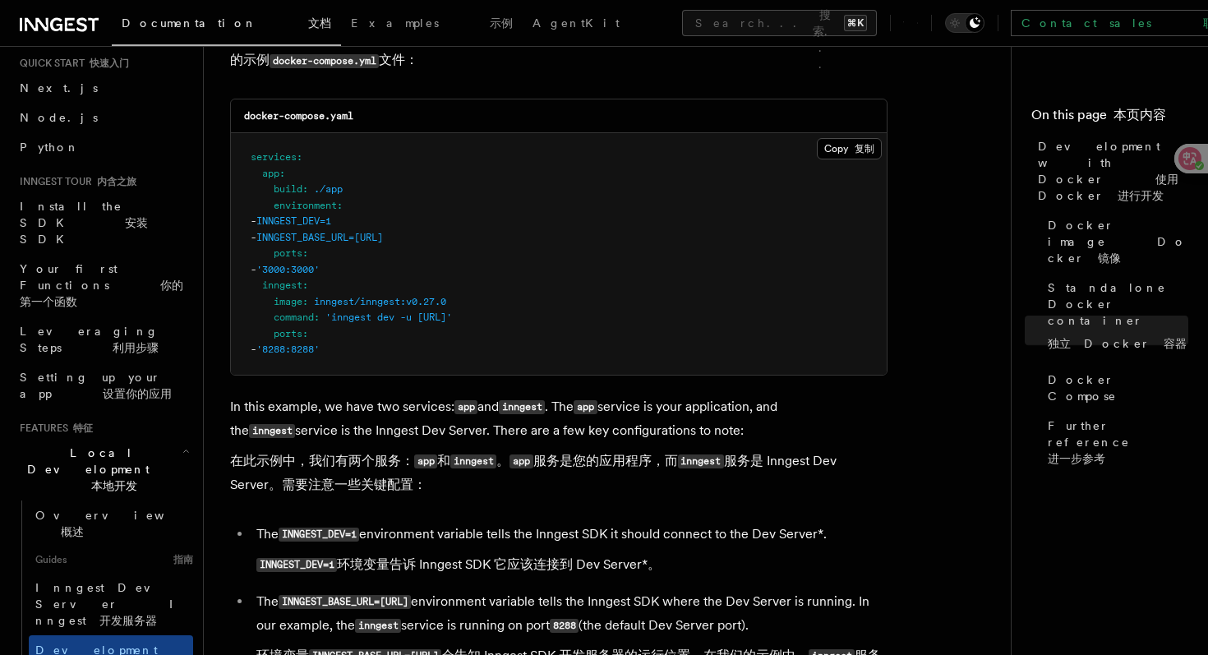
click at [646, 282] on pre "services : app : build : ./app environment : - INNGEST_DEV=1 - INNGEST_BASE_URL…" at bounding box center [559, 254] width 656 height 242
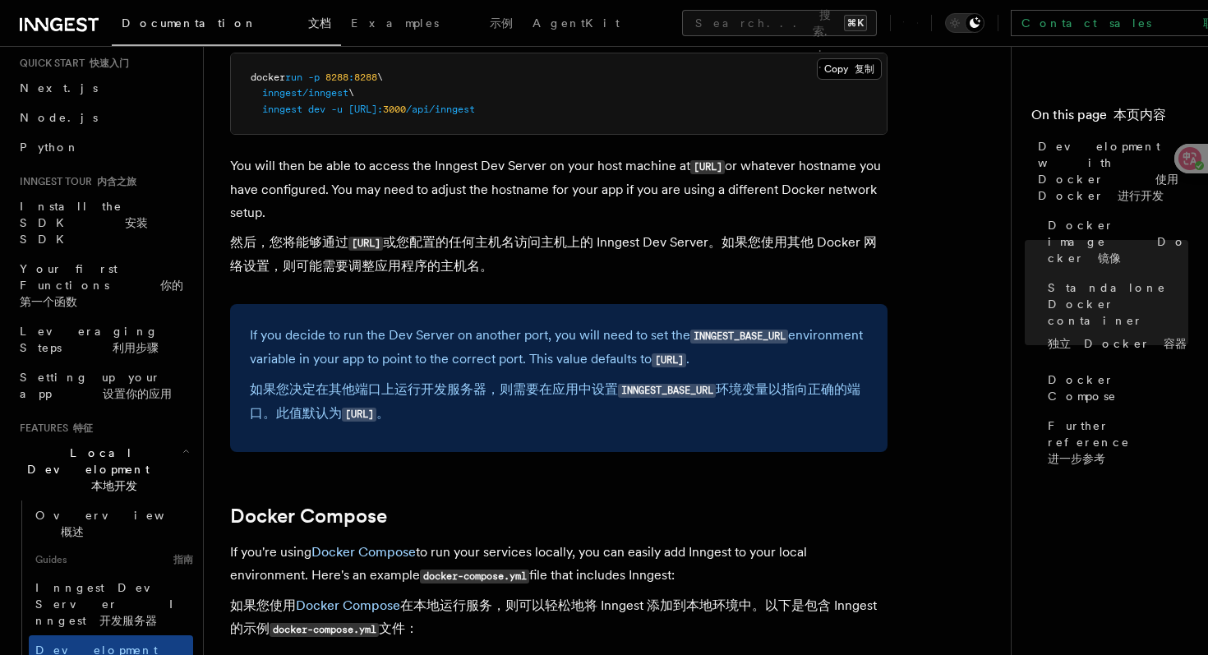
scroll to position [1076, 0]
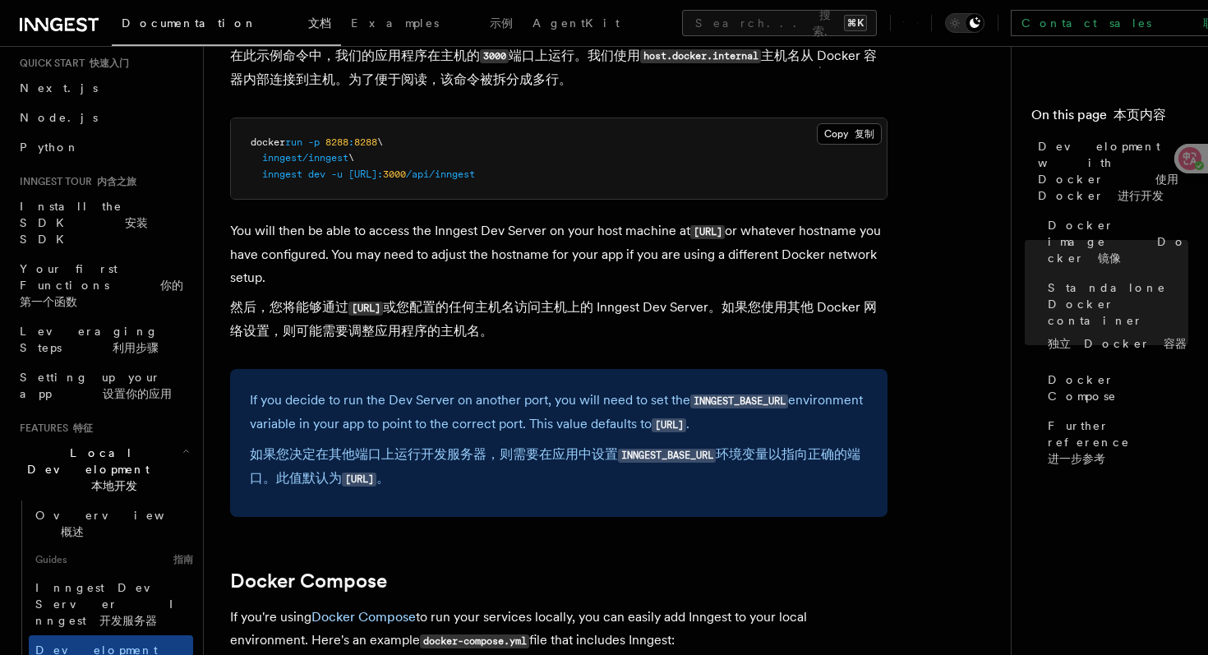
click at [548, 188] on pre "docker run -p 8288 : 8288 \ inngest/inngest \ inngest dev -u http://host.docker…" at bounding box center [559, 158] width 656 height 81
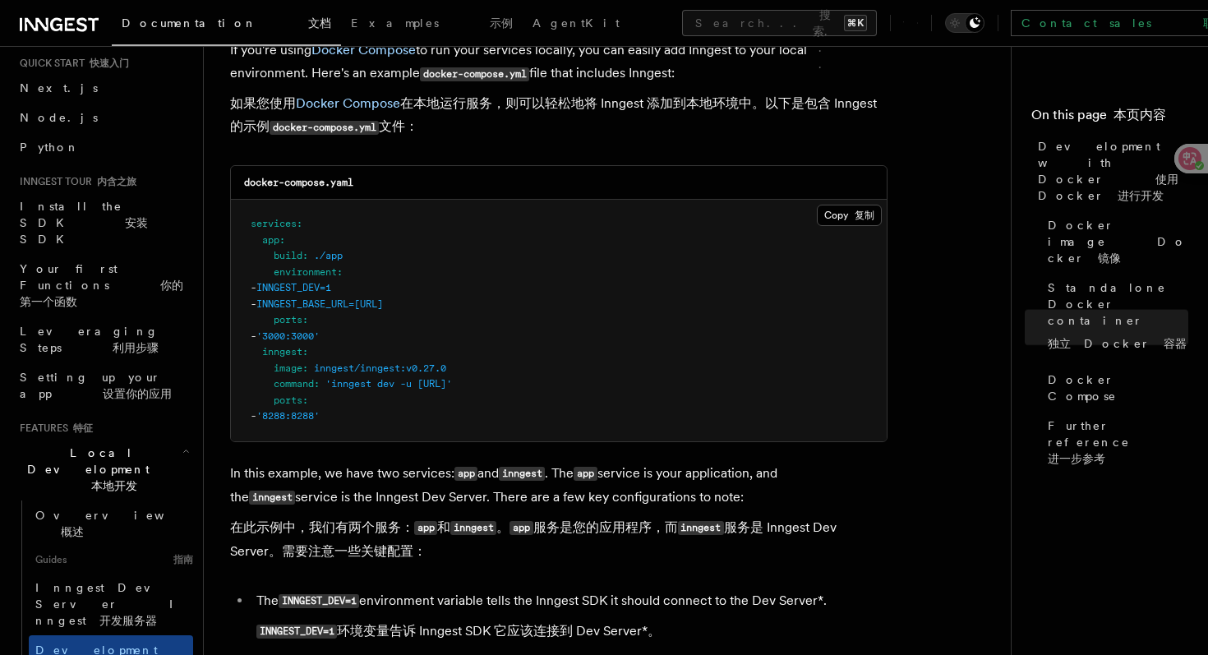
scroll to position [1644, 0]
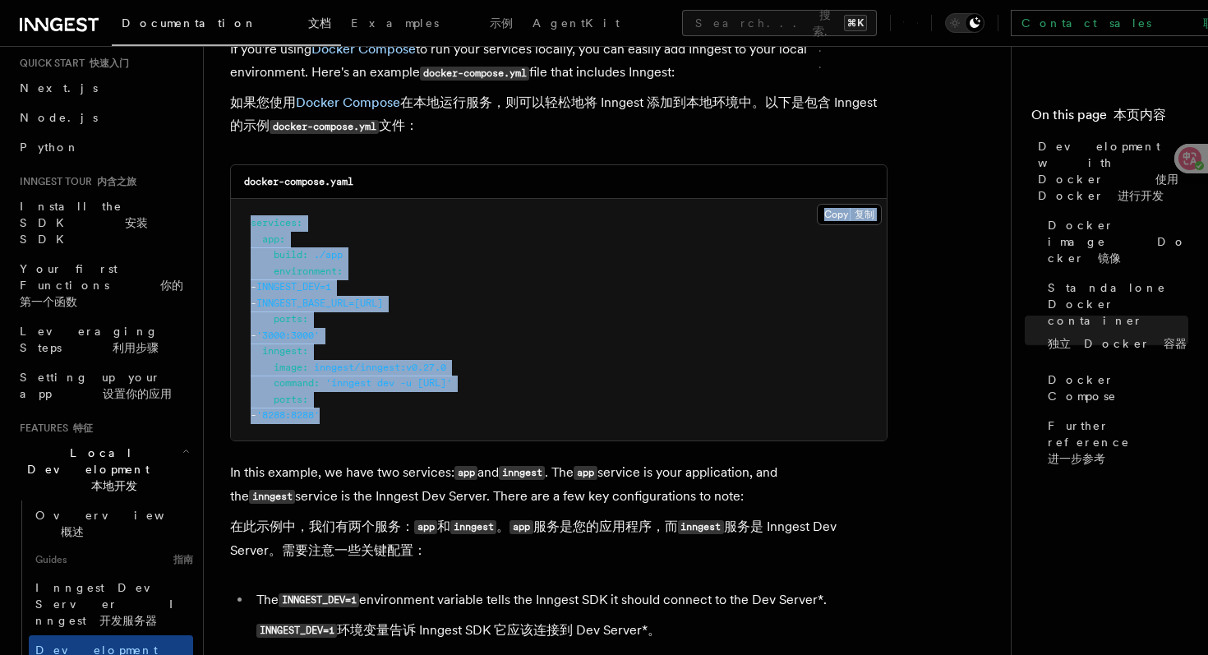
drag, startPoint x: 394, startPoint y: 427, endPoint x: 372, endPoint y: 201, distance: 227.0
click at [372, 201] on div "docker-compose.yaml Copy 复制 Copied 已复制 services : app : build : ./app environme…" at bounding box center [558, 302] width 657 height 277
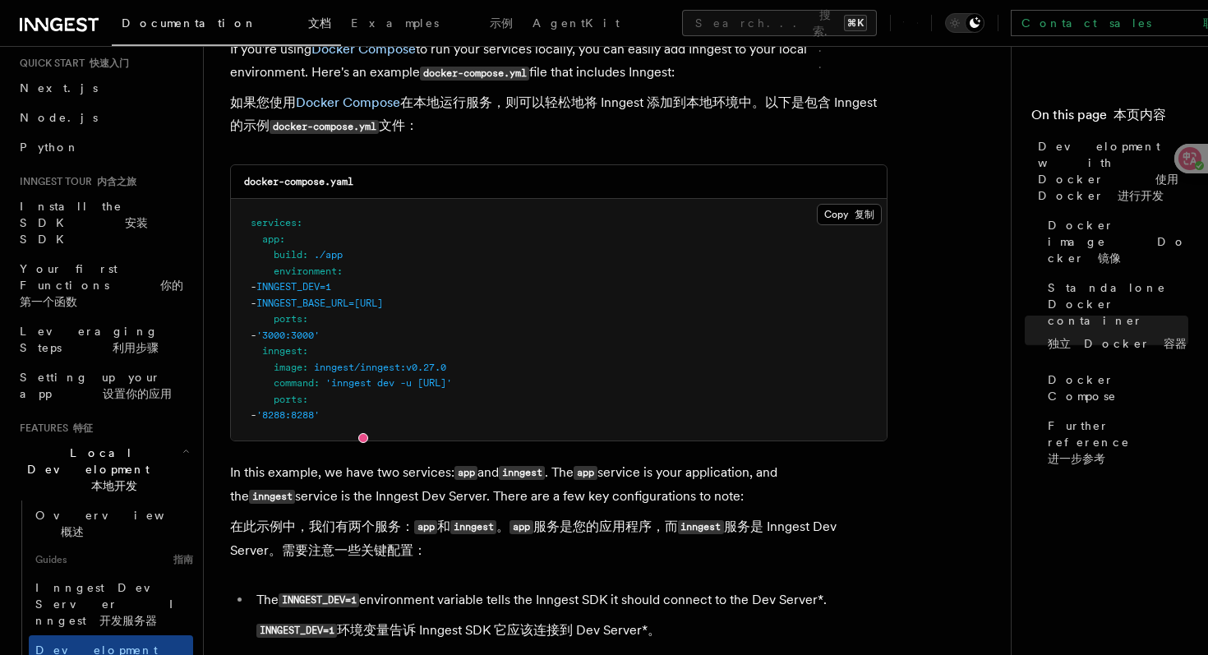
click at [387, 411] on pre "services : app : build : ./app environment : - INNGEST_DEV=1 - INNGEST_BASE_URL…" at bounding box center [559, 320] width 656 height 242
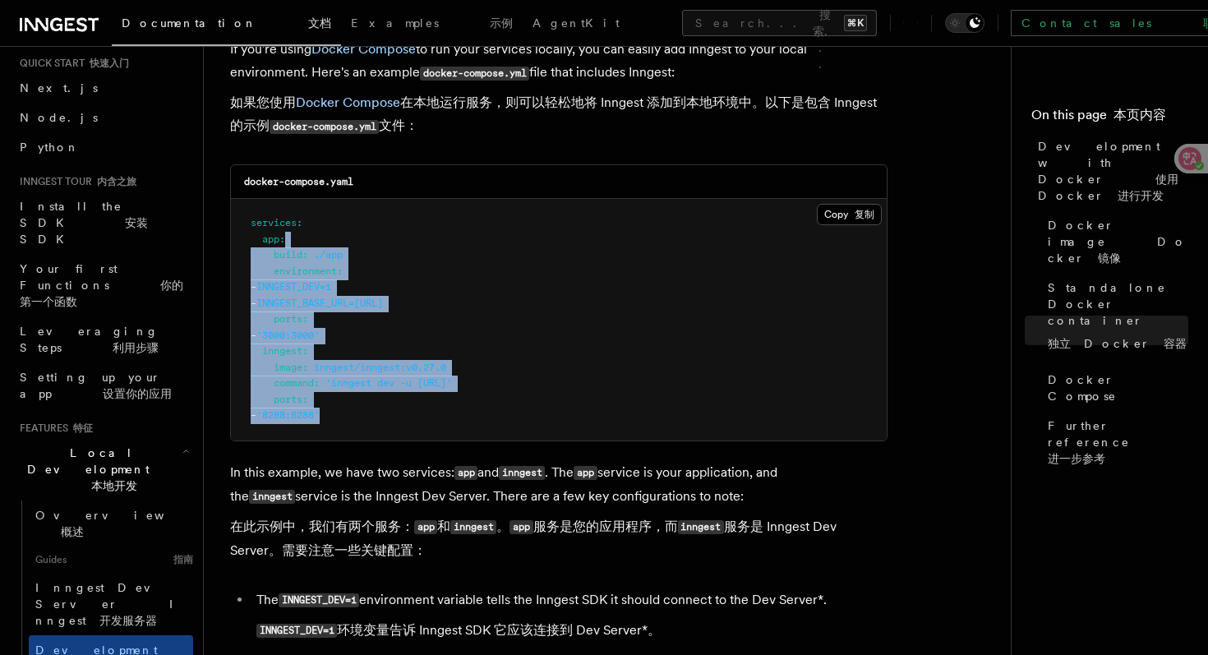
drag, startPoint x: 394, startPoint y: 423, endPoint x: 372, endPoint y: 261, distance: 163.3
click at [372, 244] on pre "services : app : build : ./app environment : - INNGEST_DEV=1 - INNGEST_BASE_URL…" at bounding box center [559, 320] width 656 height 242
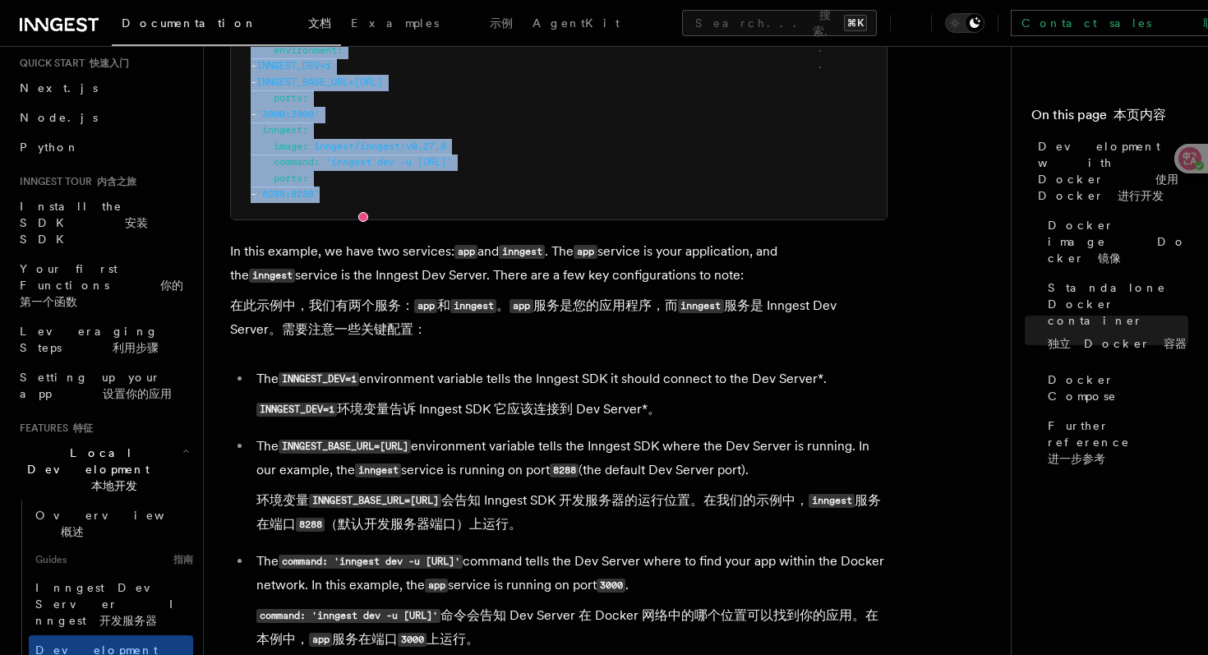
scroll to position [1864, 0]
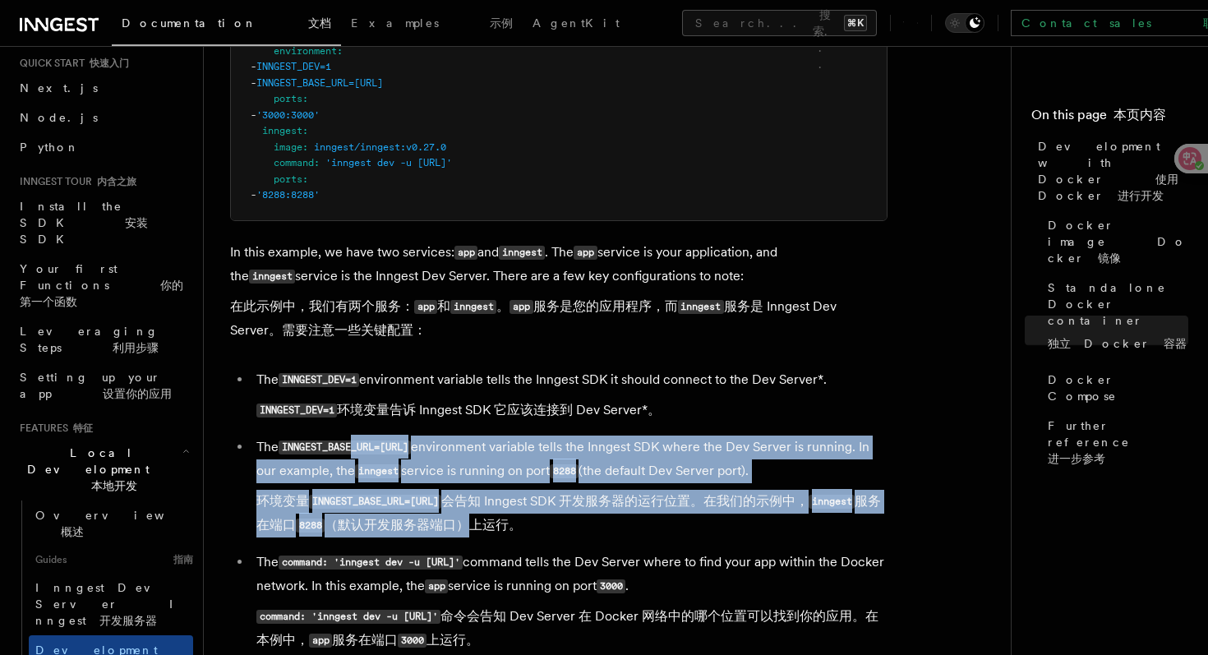
drag, startPoint x: 356, startPoint y: 465, endPoint x: 559, endPoint y: 537, distance: 215.4
click at [562, 537] on li "The INNGEST_BASE_URL=http://inngest:8288 environment variable tells the Inngest…" at bounding box center [569, 489] width 636 height 108
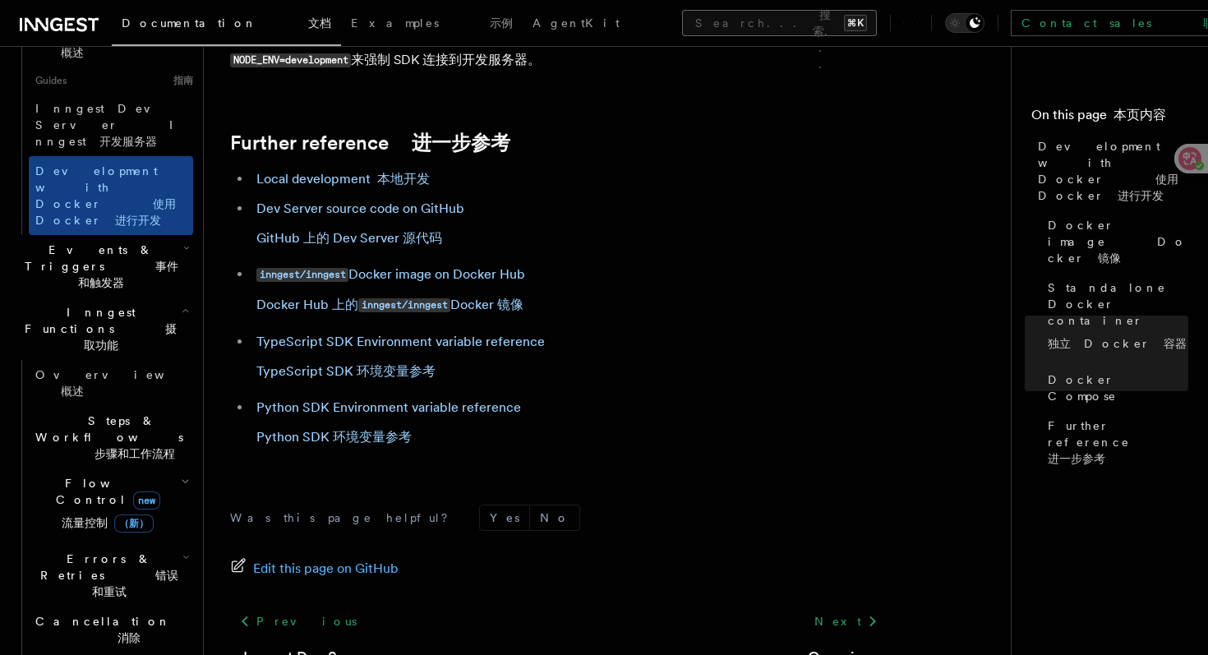
scroll to position [526, 0]
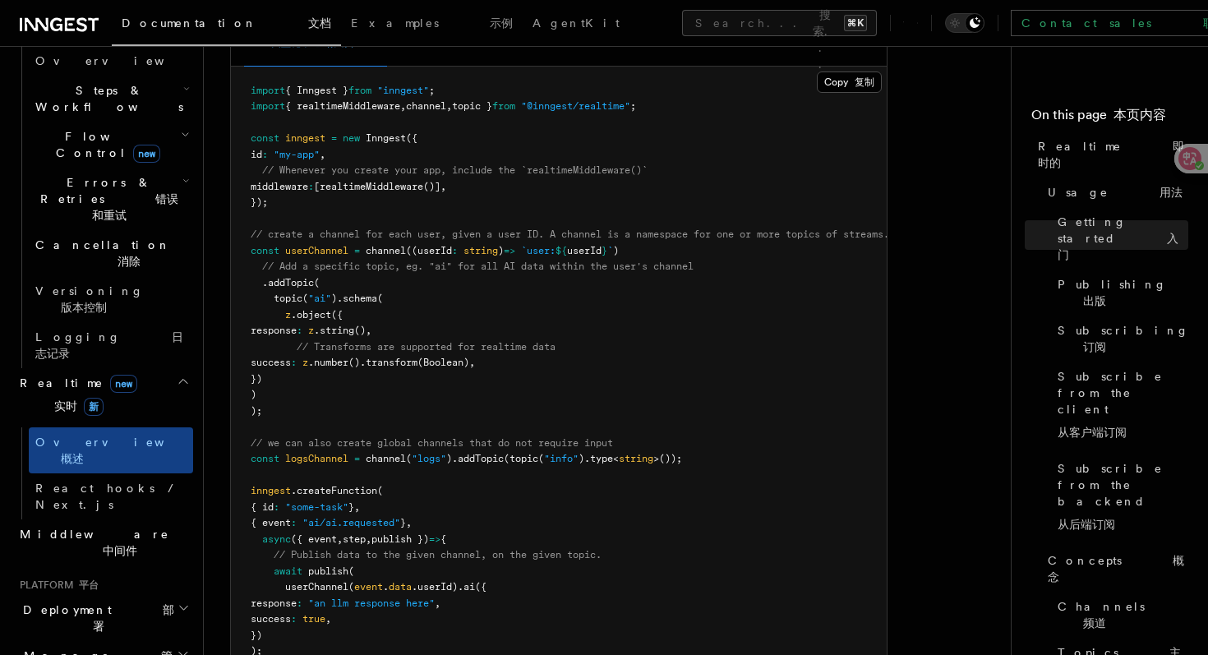
scroll to position [1639, 0]
click at [334, 562] on span "publish" at bounding box center [328, 568] width 40 height 12
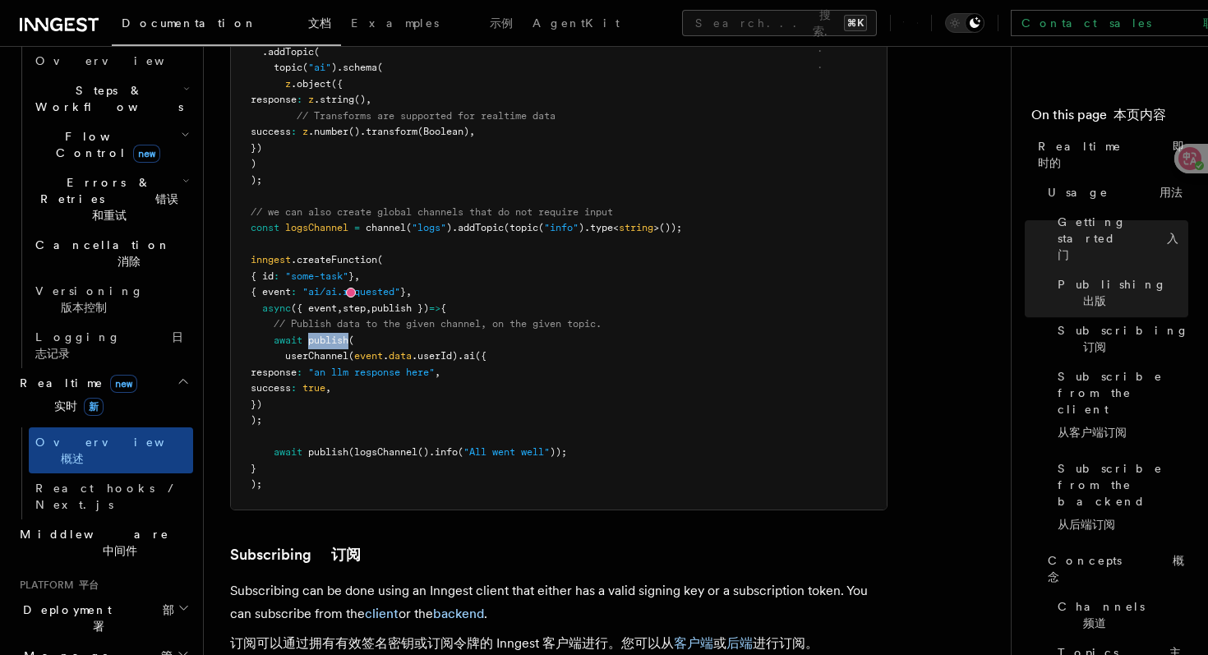
scroll to position [1877, 0]
